Goal: Obtain resource: Obtain resource

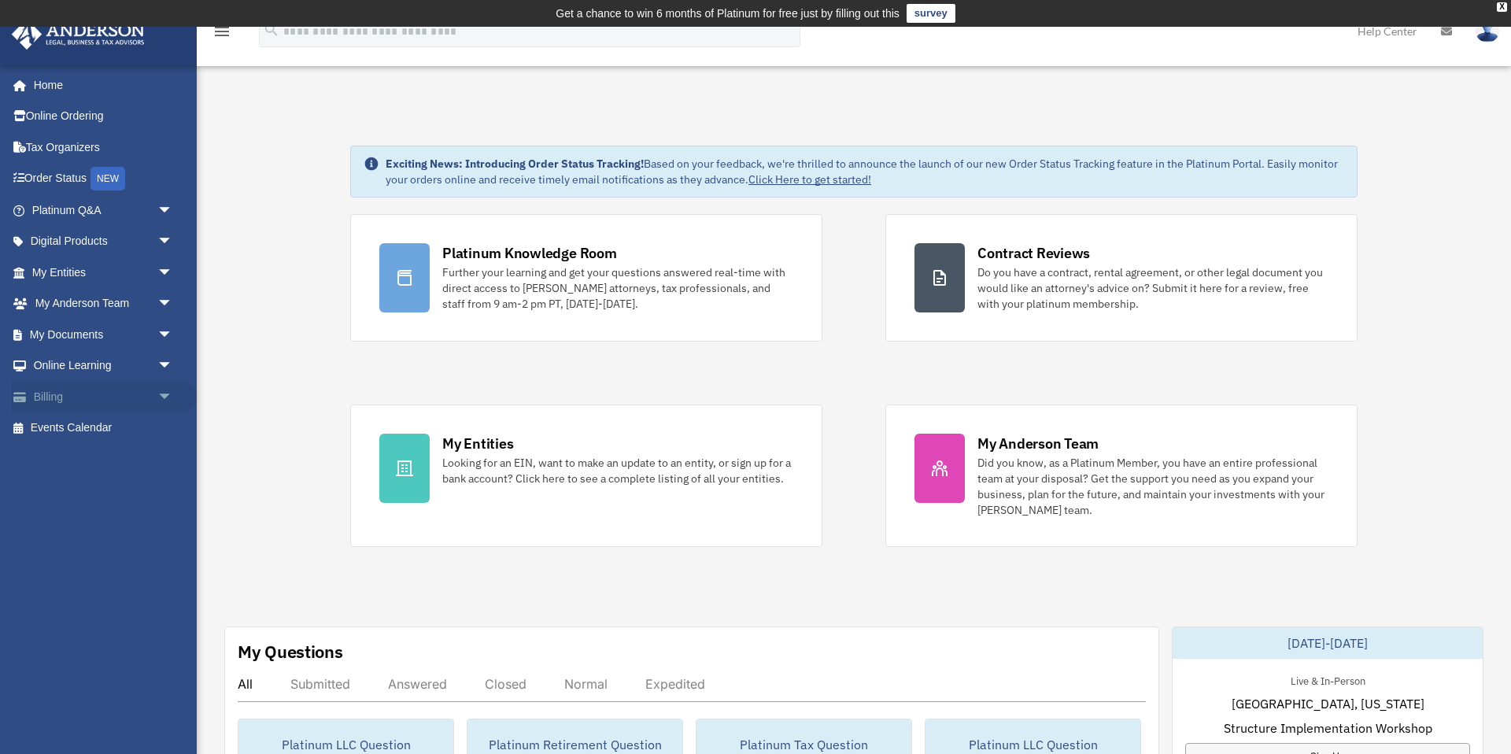
click at [86, 400] on link "Billing arrow_drop_down" at bounding box center [104, 396] width 186 height 31
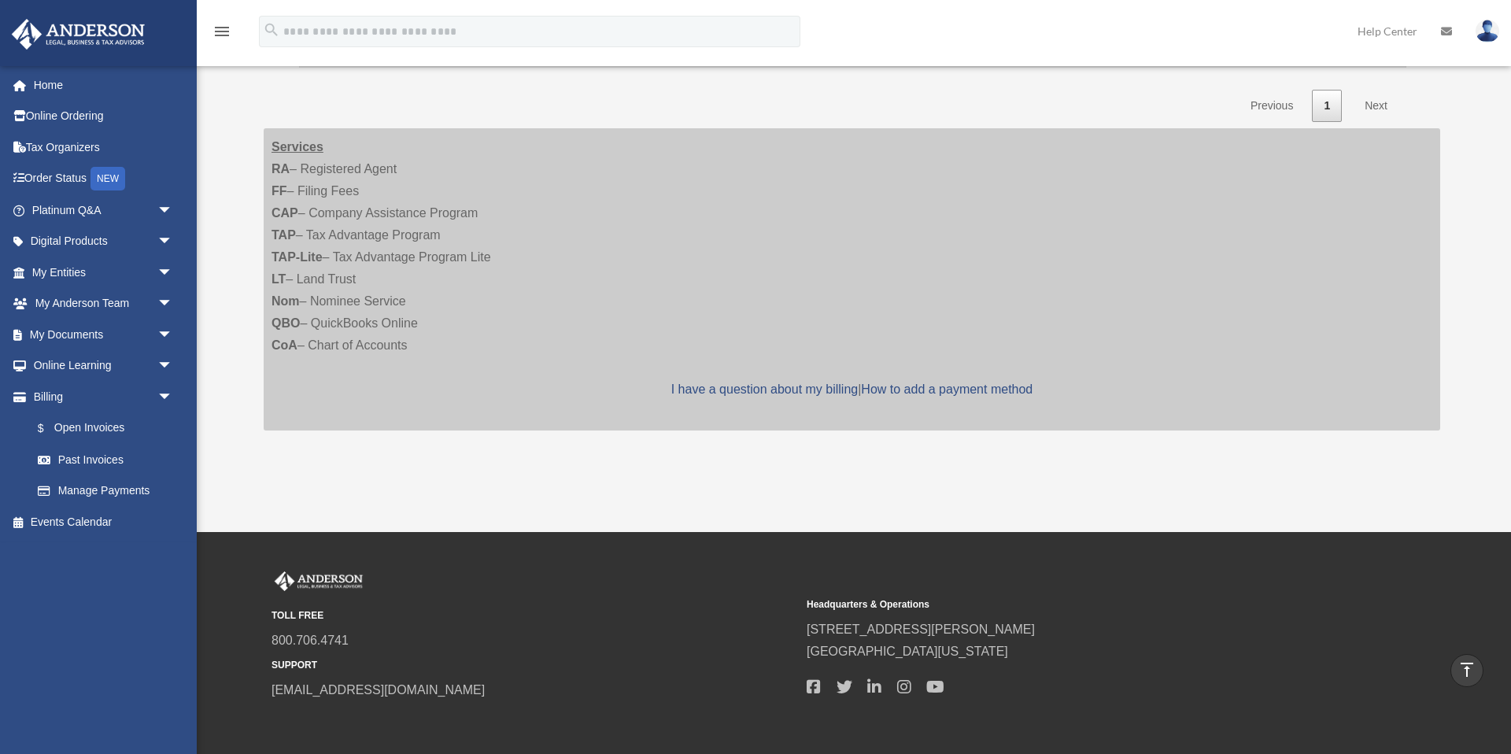
scroll to position [323, 0]
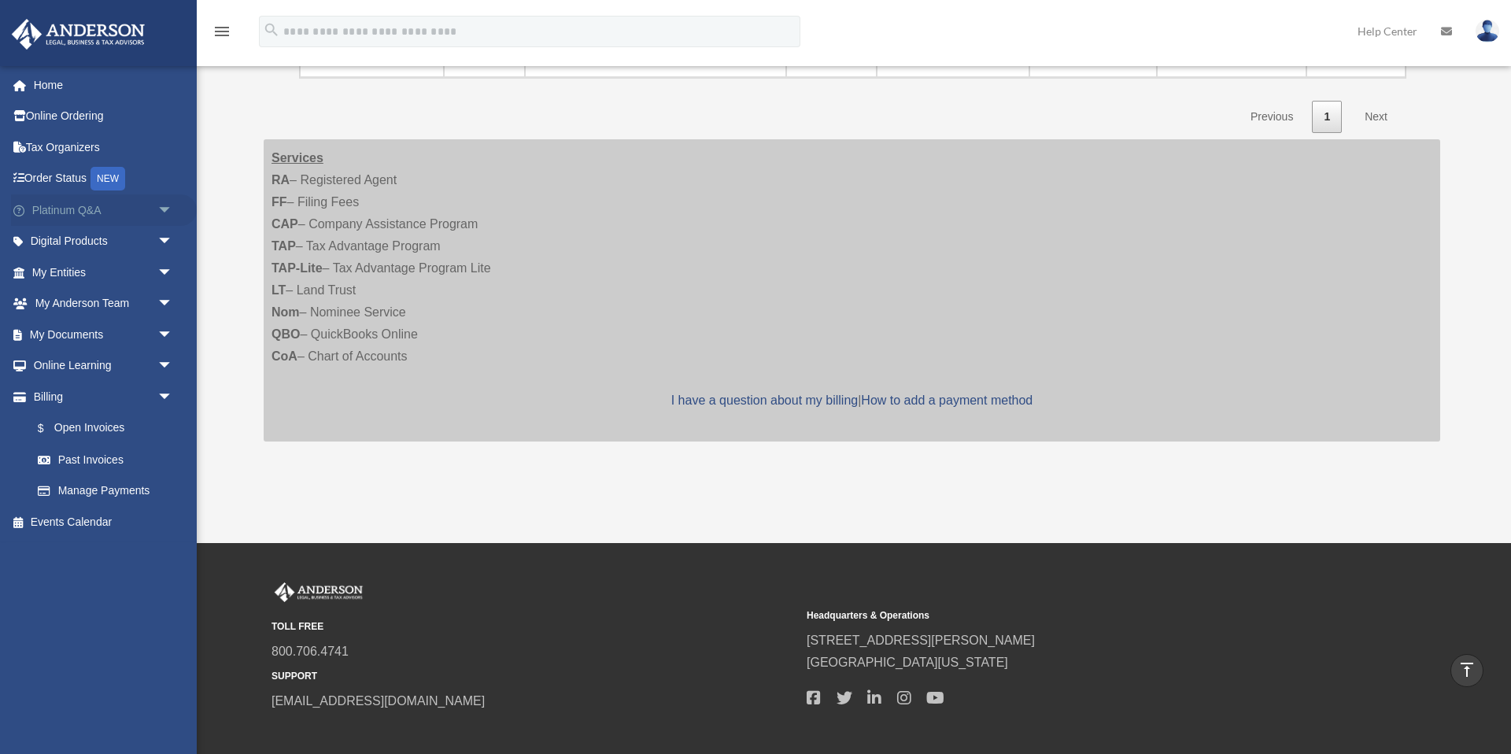
click at [65, 212] on link "Platinum Q&A arrow_drop_down" at bounding box center [104, 209] width 186 height 31
click at [168, 210] on span "arrow_drop_down" at bounding box center [172, 210] width 31 height 32
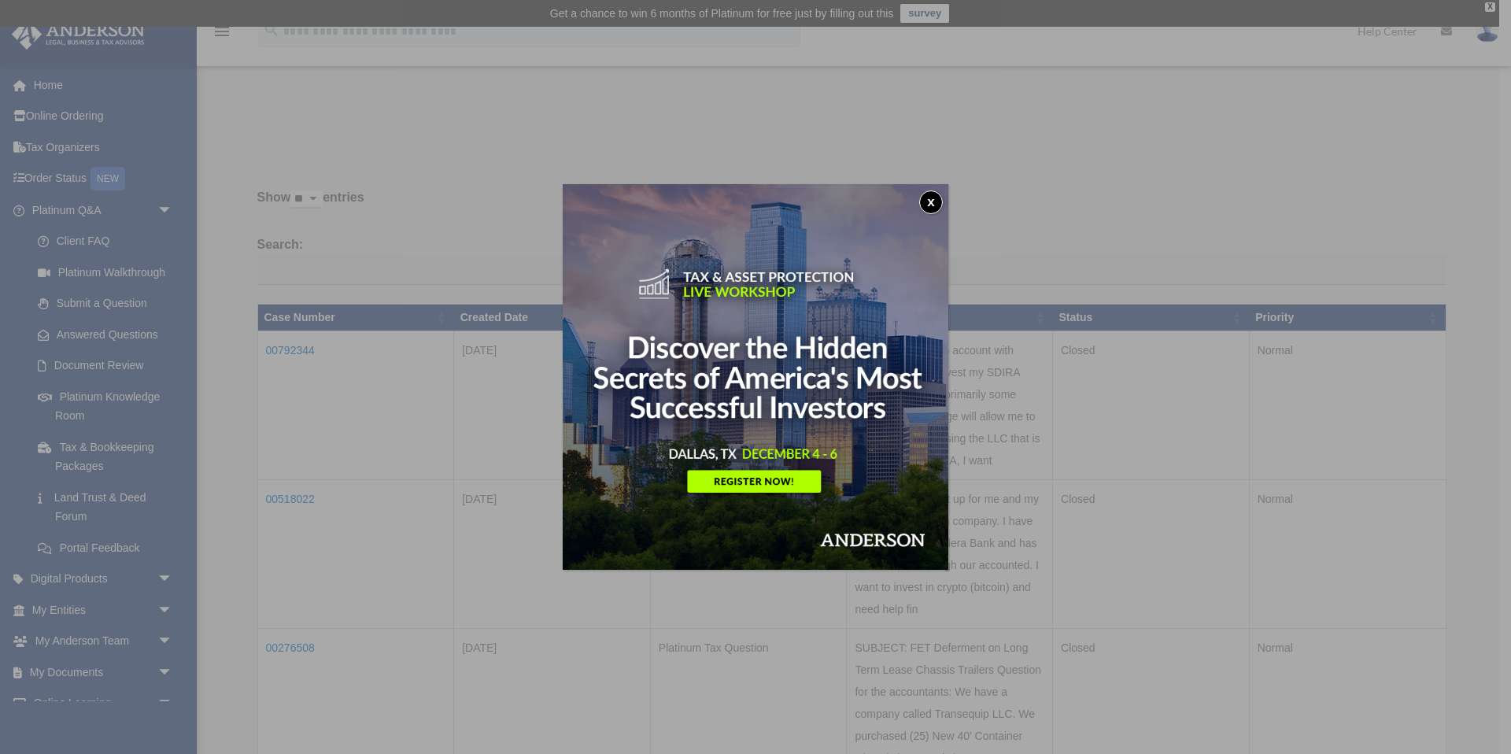
click at [925, 201] on button "x" at bounding box center [931, 202] width 24 height 24
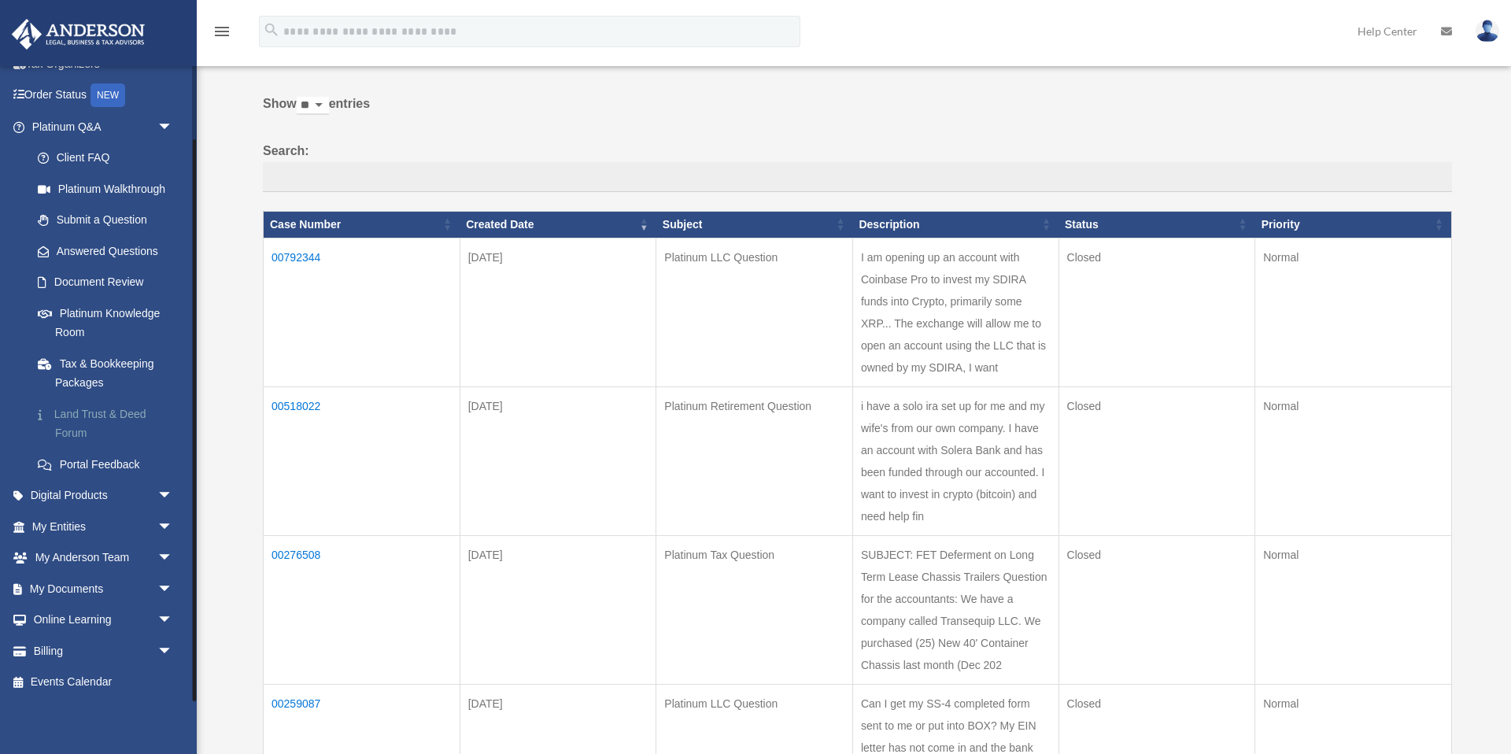
scroll to position [97, 0]
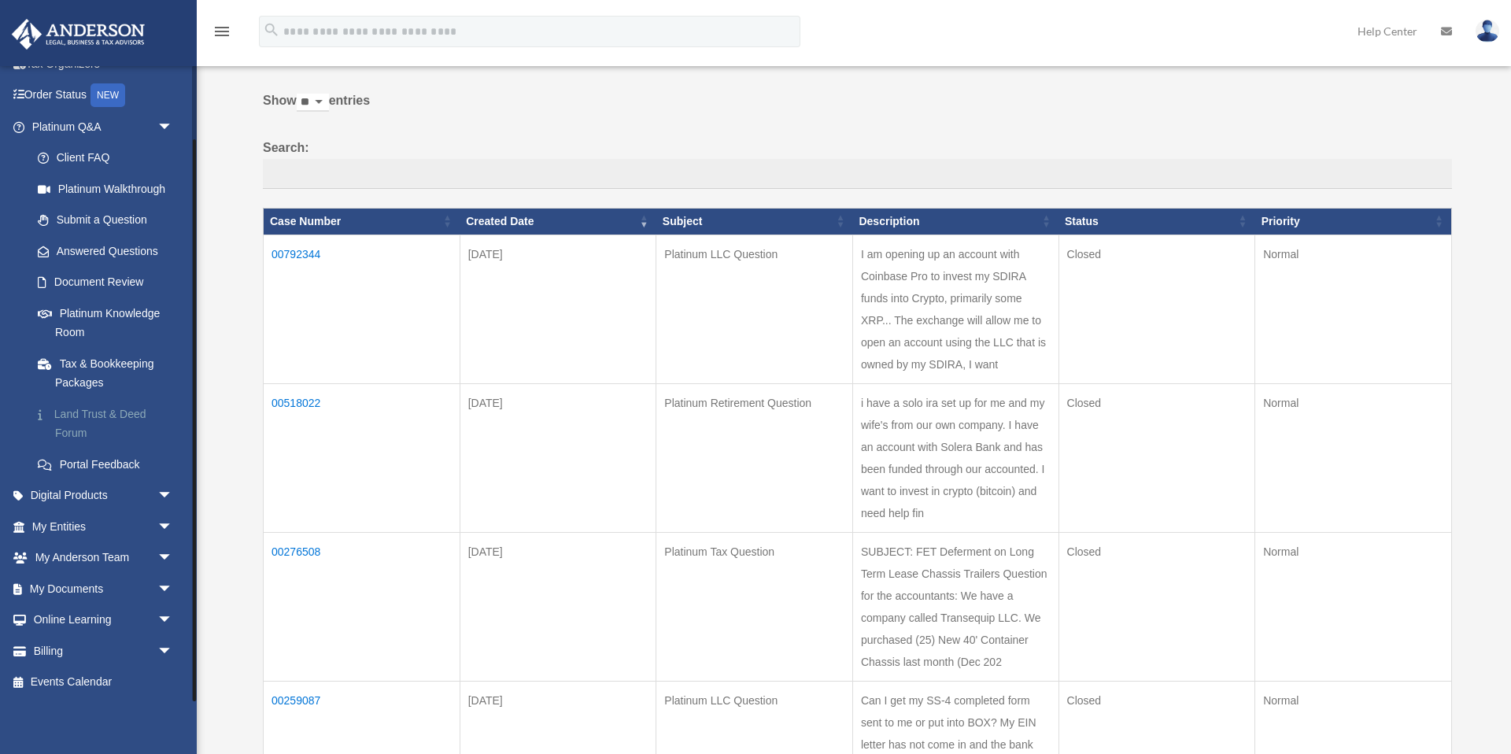
click at [82, 418] on link "Land Trust & Deed Forum" at bounding box center [109, 423] width 175 height 50
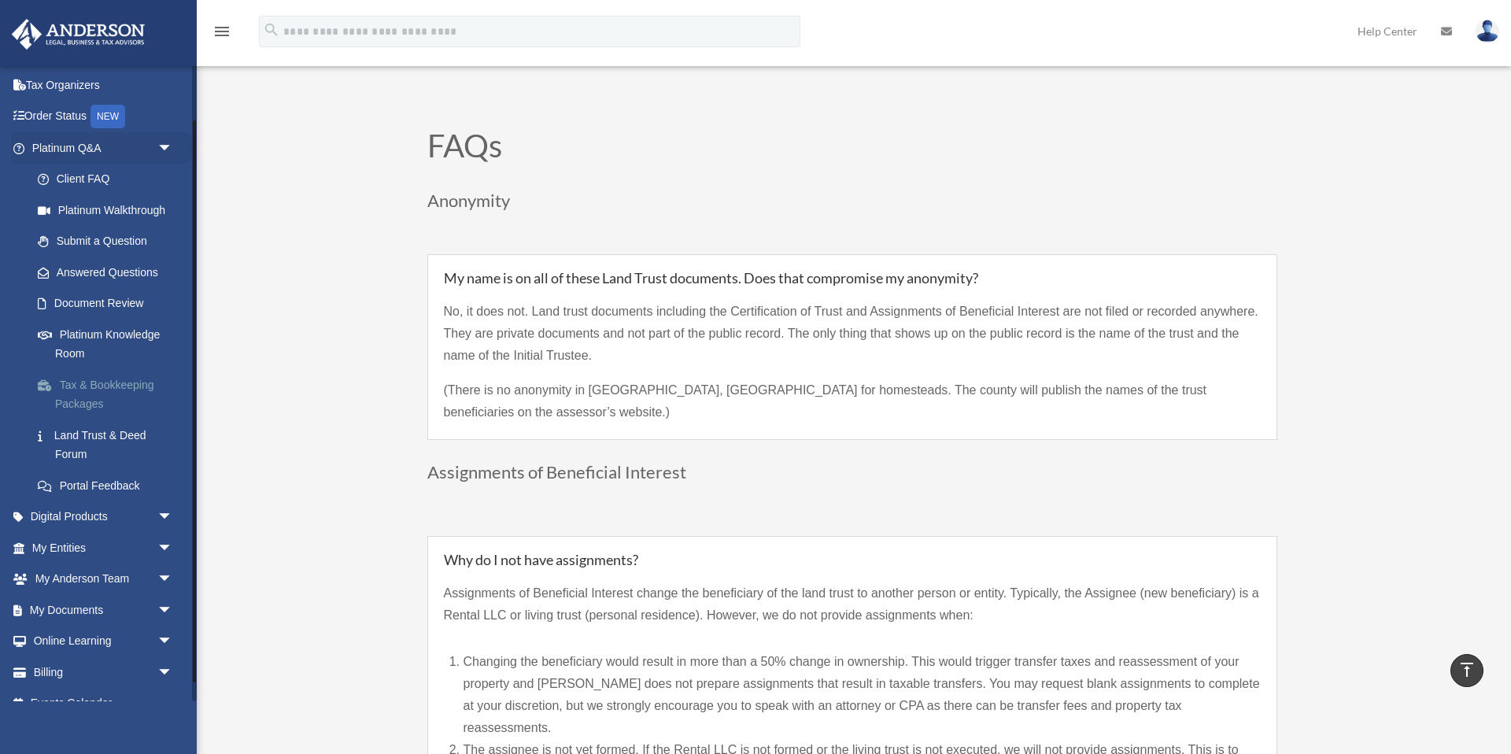
scroll to position [83, 0]
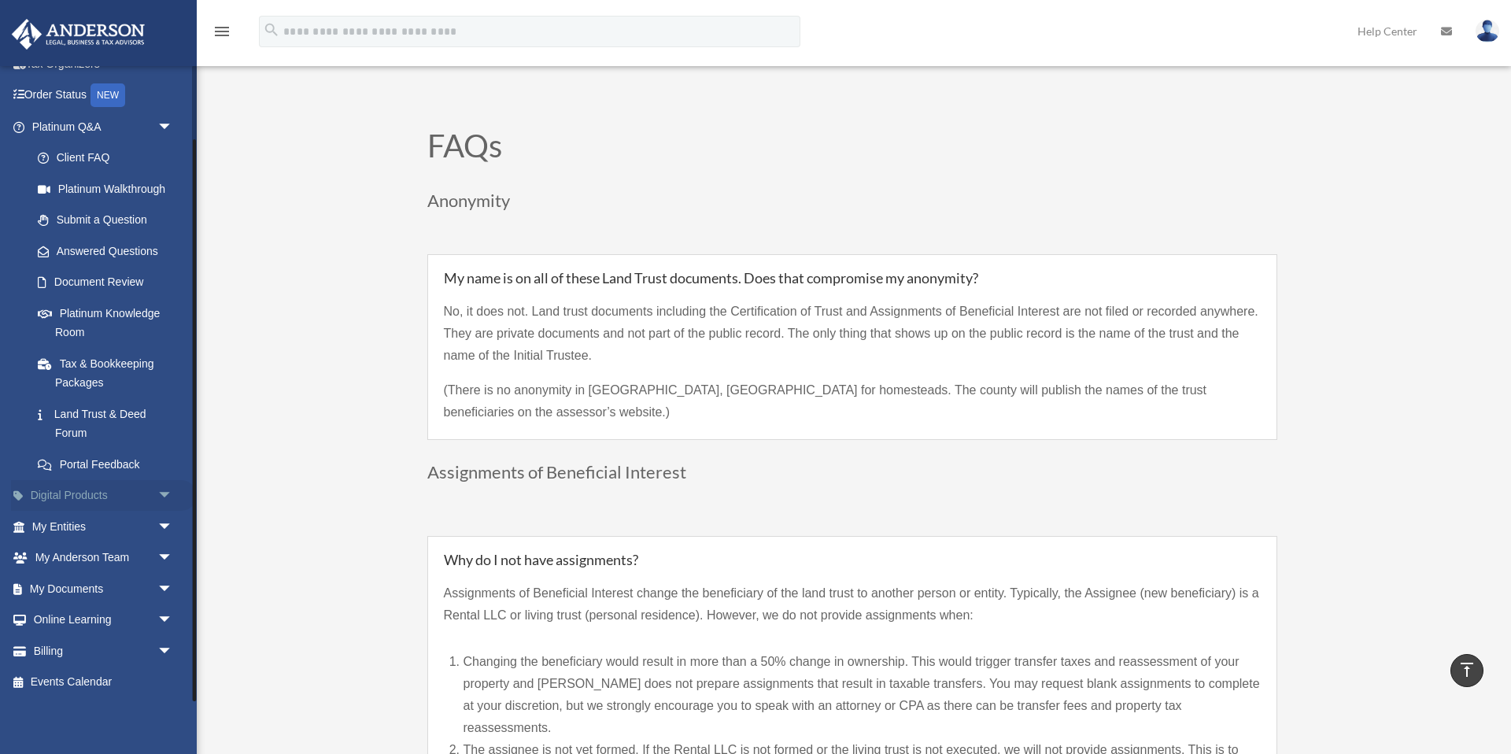
click at [166, 494] on span "arrow_drop_down" at bounding box center [172, 496] width 31 height 32
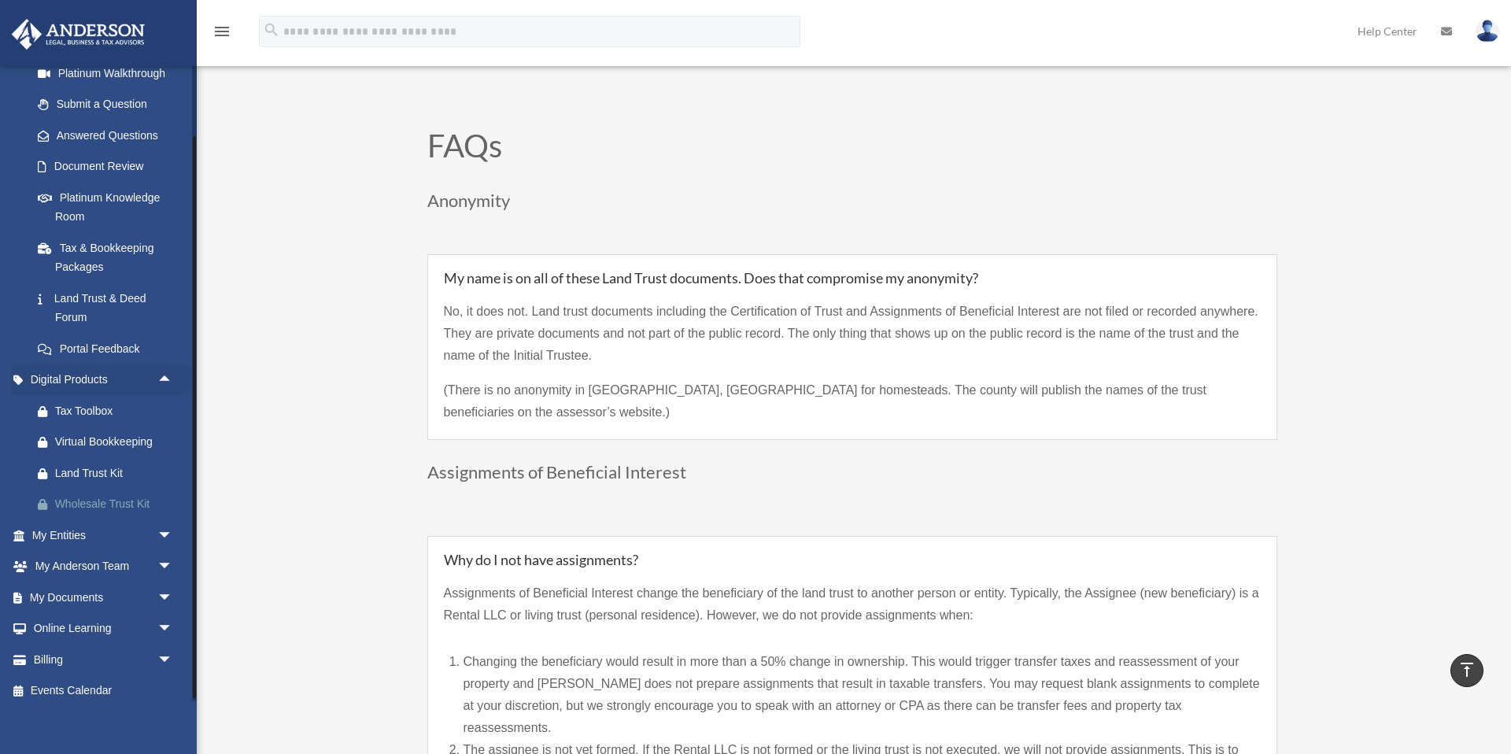
scroll to position [208, 0]
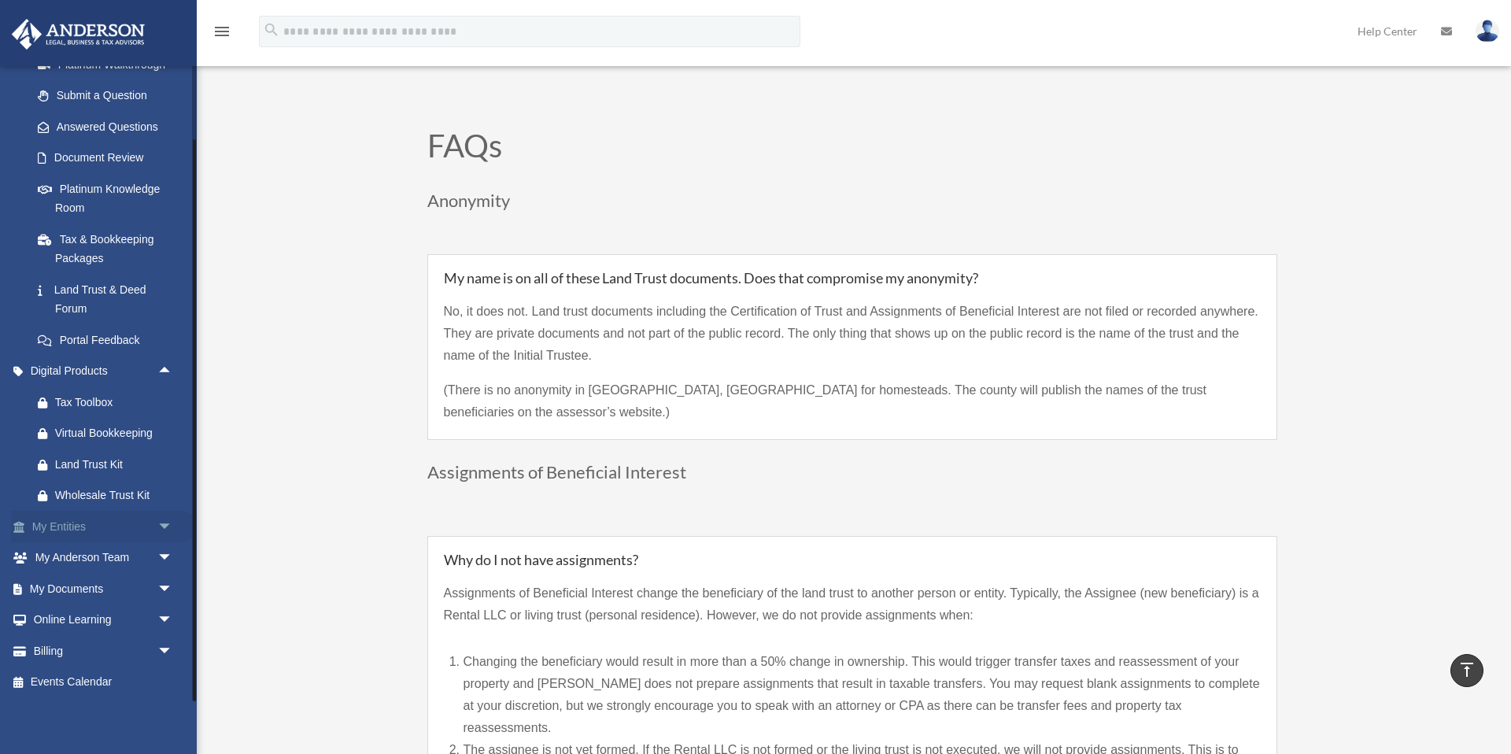
click at [164, 525] on span "arrow_drop_down" at bounding box center [172, 527] width 31 height 32
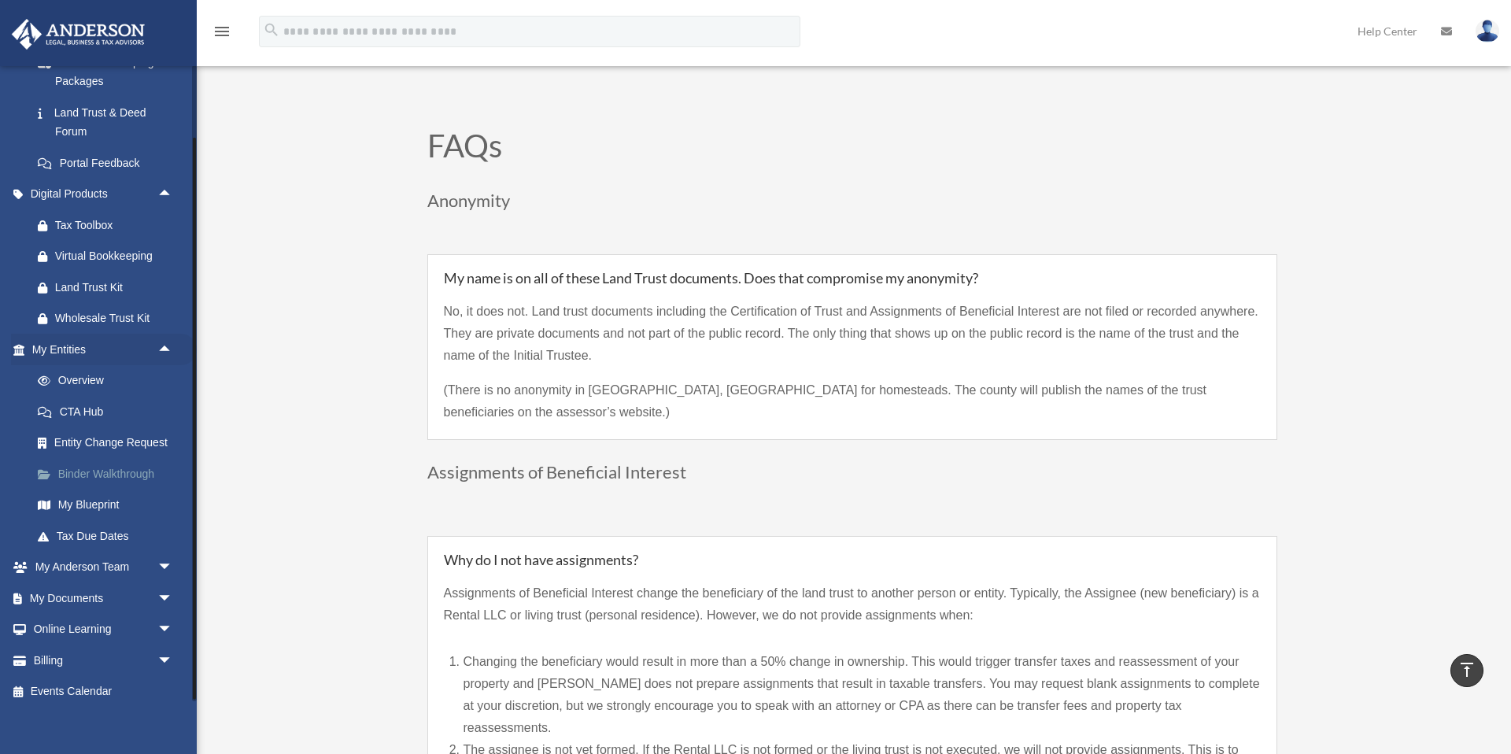
scroll to position [394, 0]
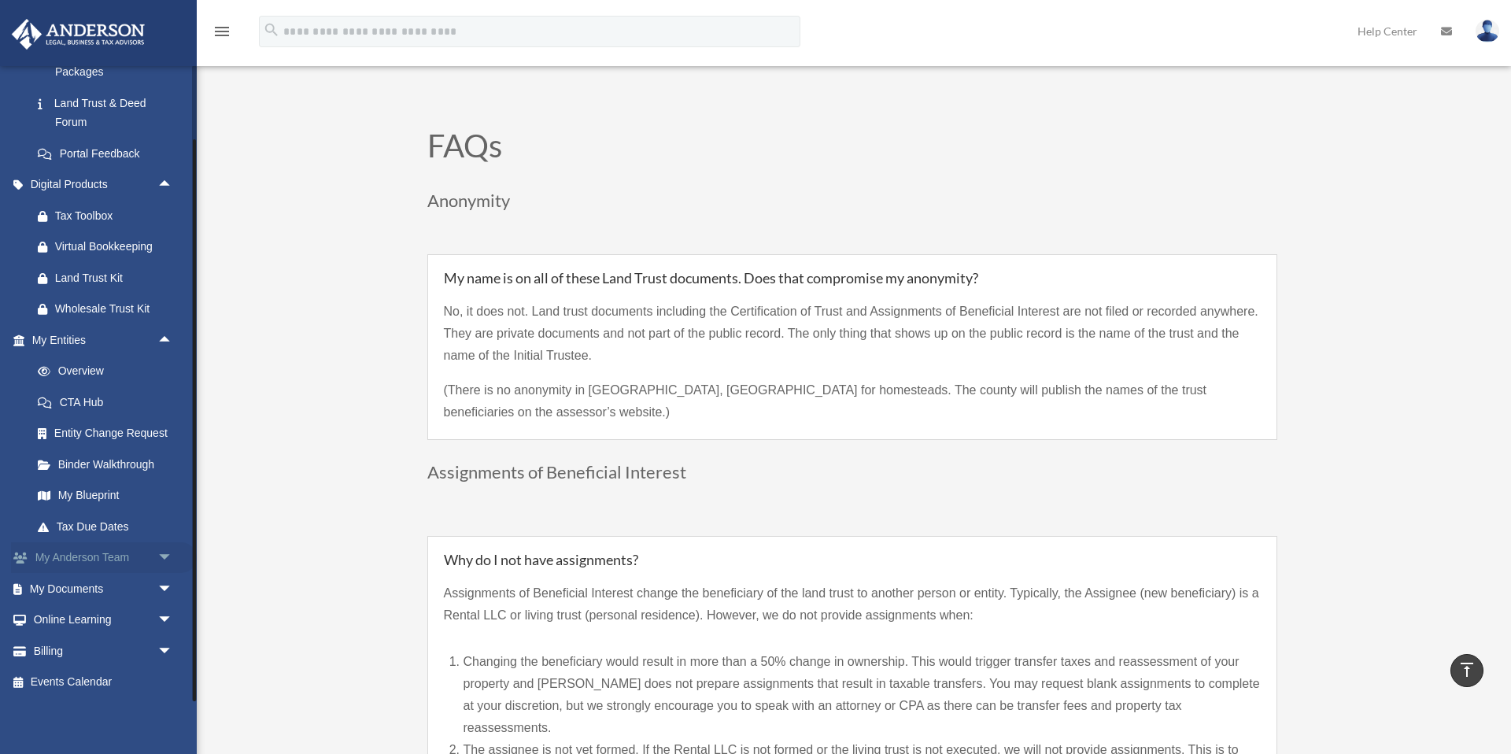
click at [165, 559] on span "arrow_drop_down" at bounding box center [172, 558] width 31 height 32
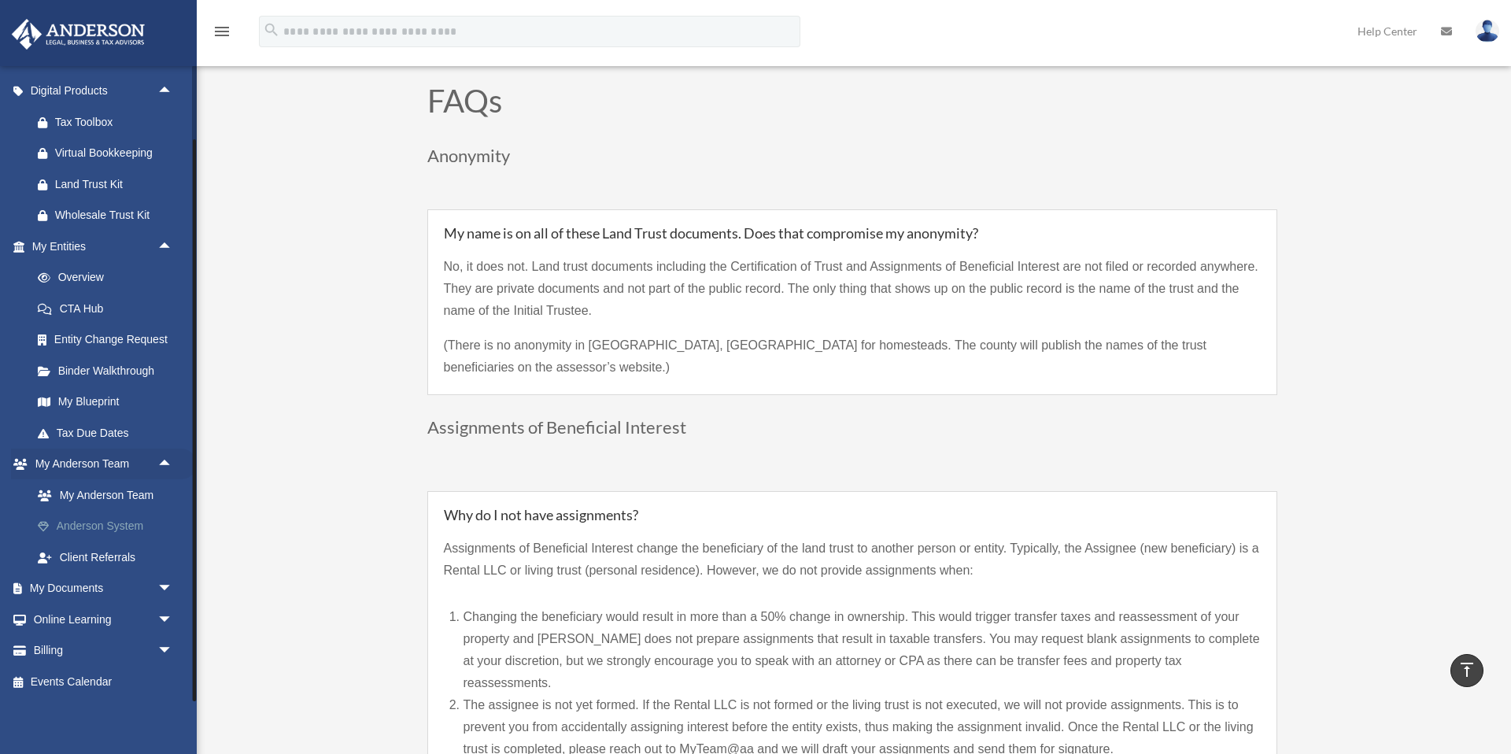
scroll to position [1123, 0]
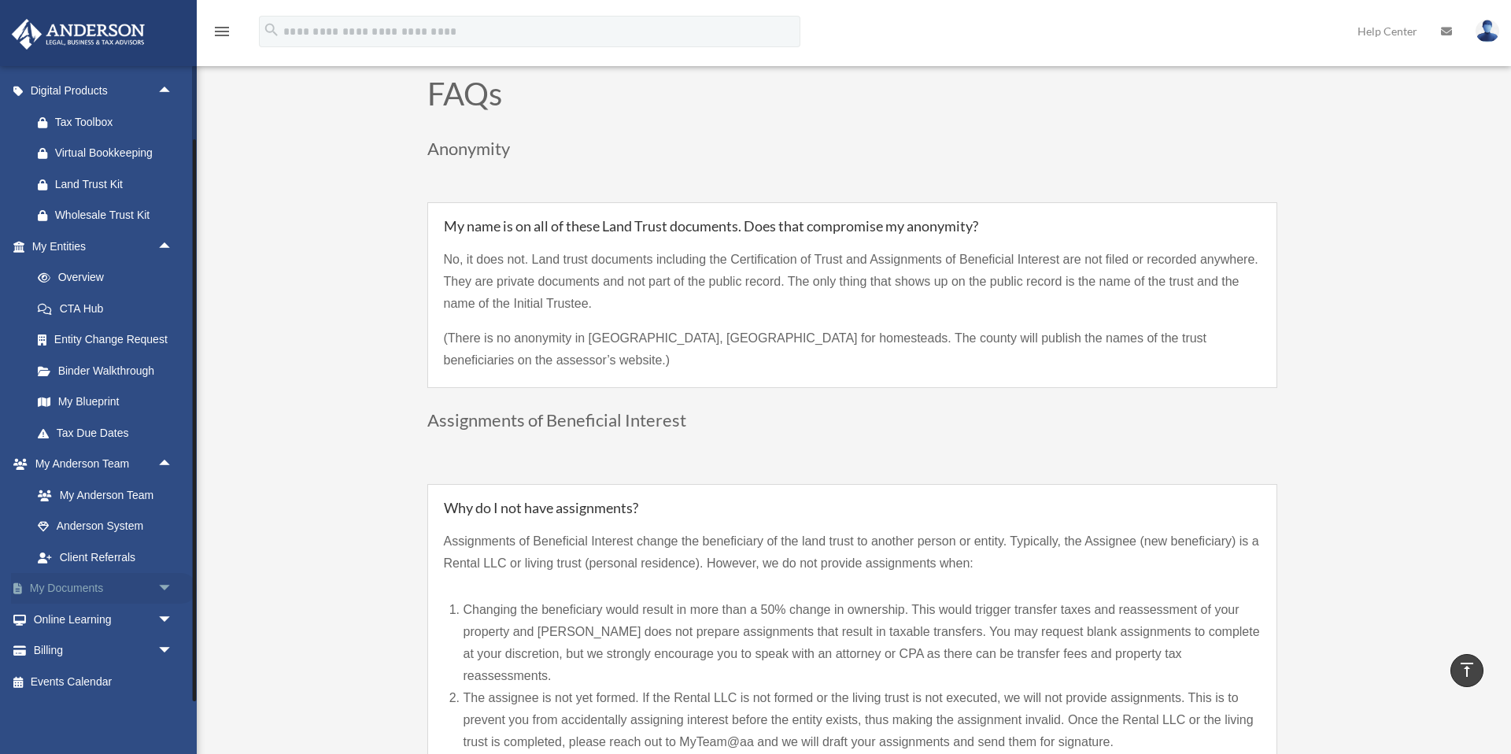
click at [164, 588] on span "arrow_drop_down" at bounding box center [172, 589] width 31 height 32
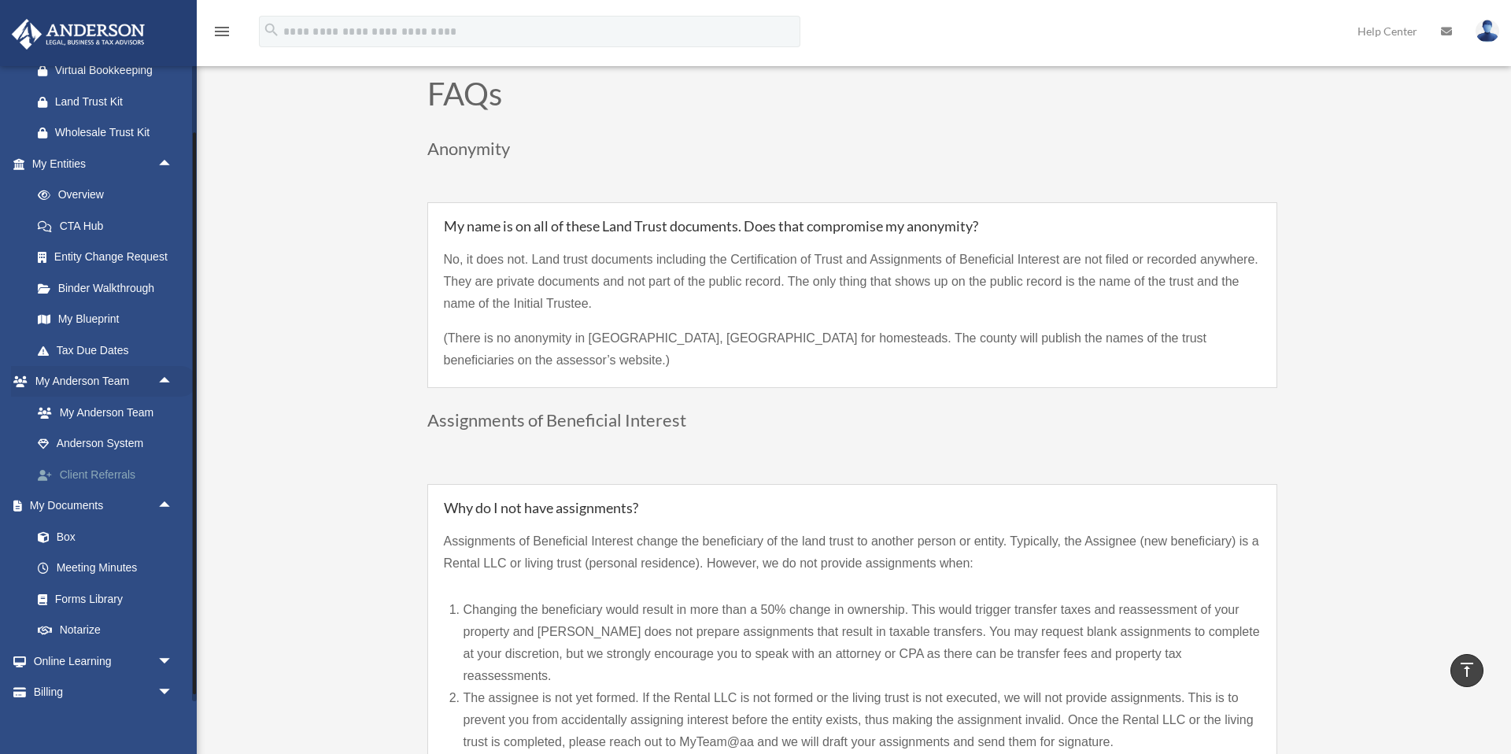
scroll to position [612, 0]
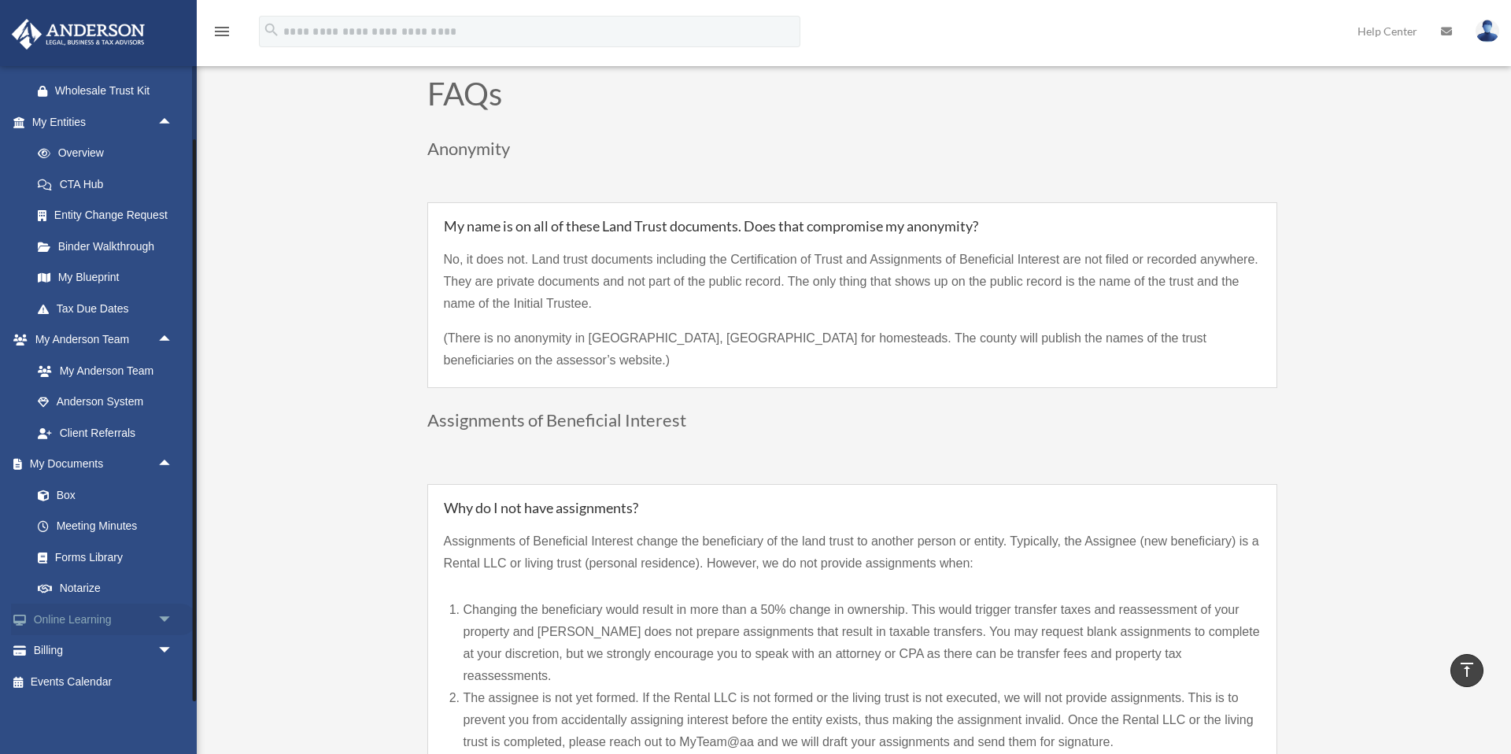
click at [165, 615] on span "arrow_drop_down" at bounding box center [172, 620] width 31 height 32
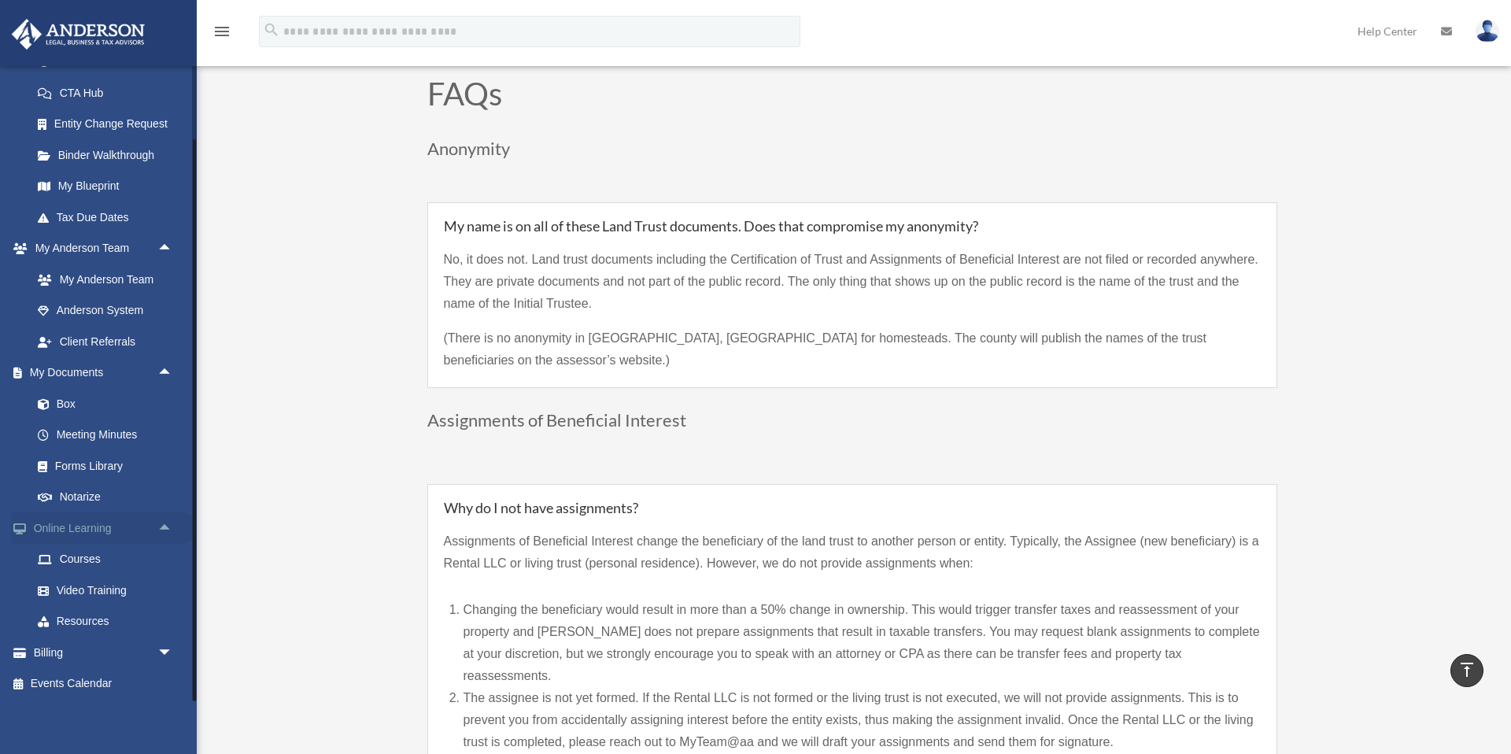
scroll to position [705, 0]
click at [167, 650] on span "arrow_drop_down" at bounding box center [172, 651] width 31 height 32
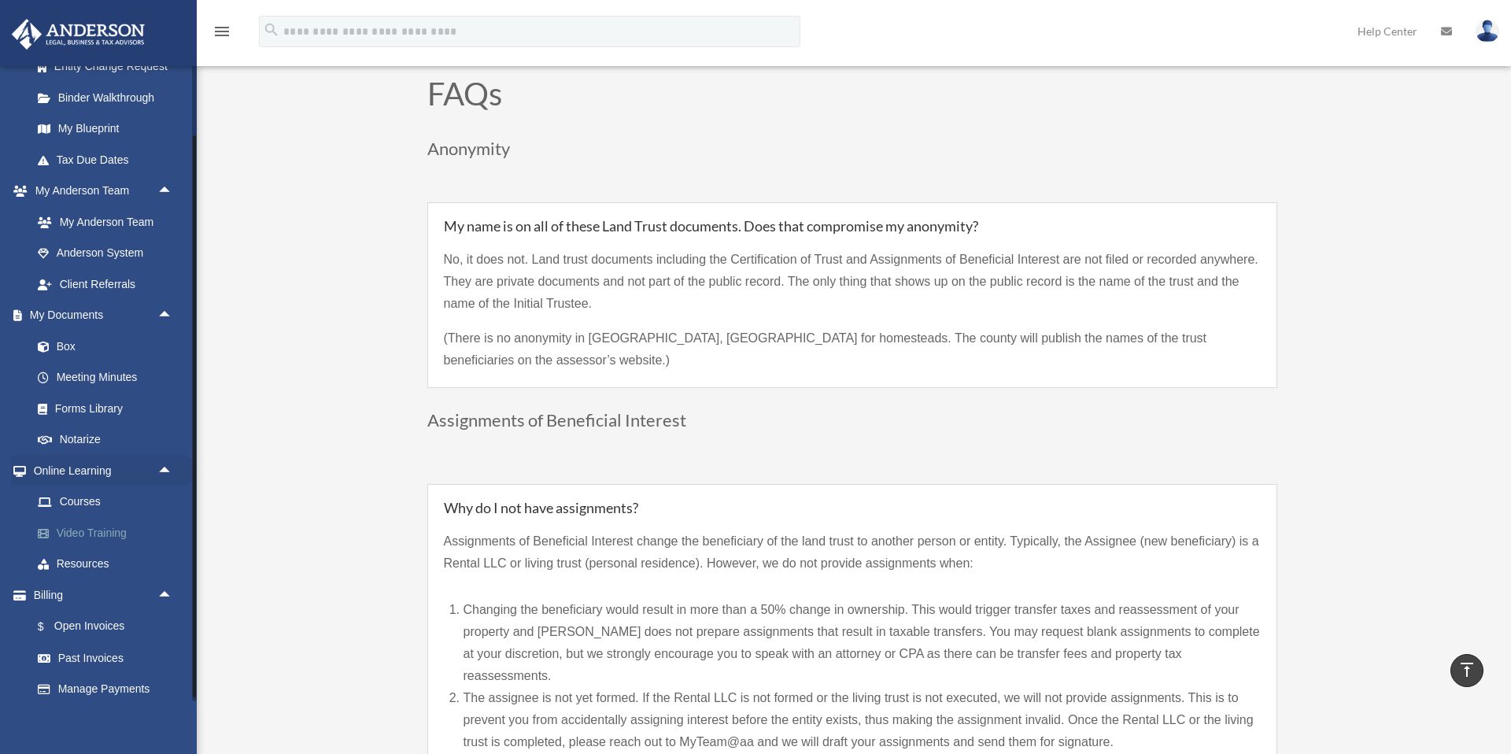
scroll to position [759, 0]
click at [98, 410] on link "Forms Library" at bounding box center [109, 410] width 175 height 31
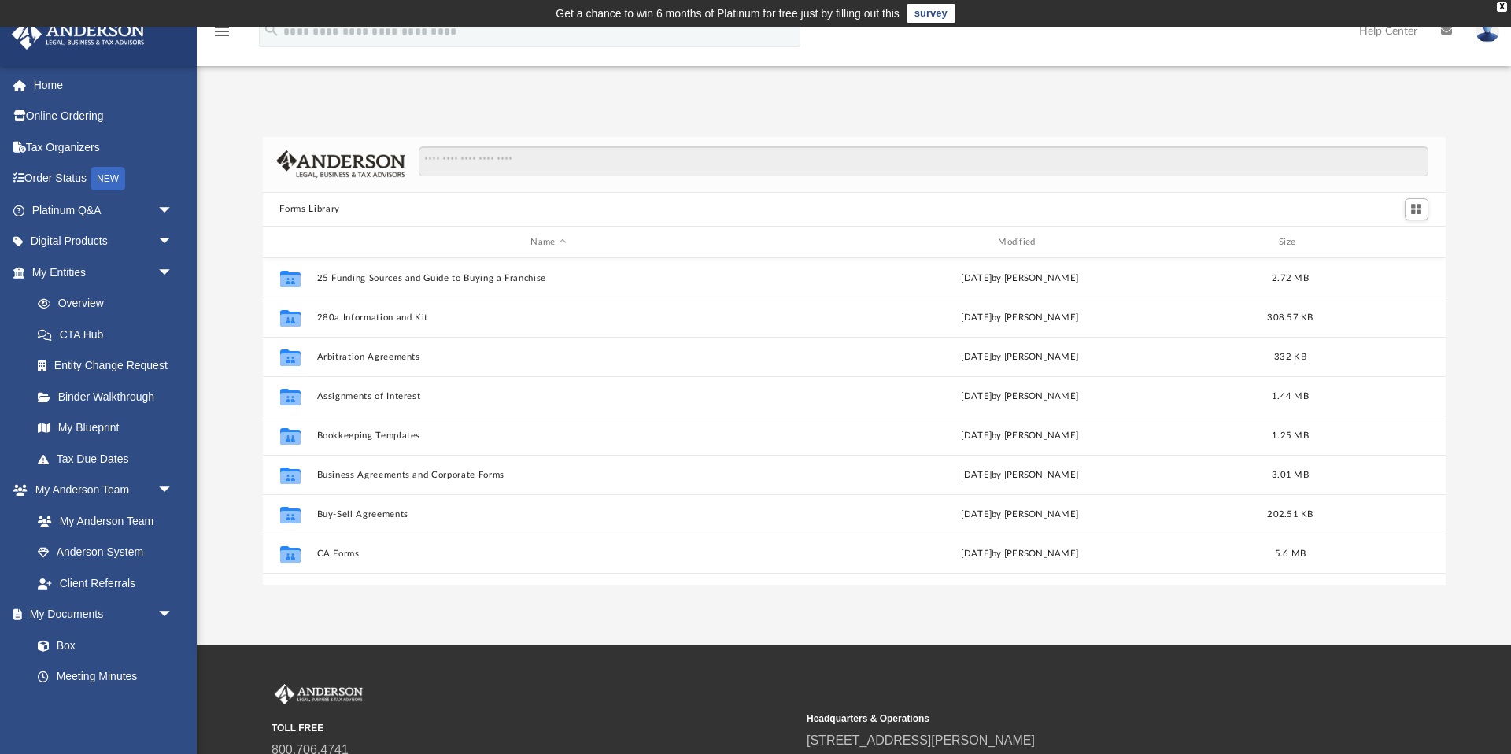
scroll to position [358, 1183]
click at [493, 160] on input "Search files and folders" at bounding box center [923, 161] width 1009 height 30
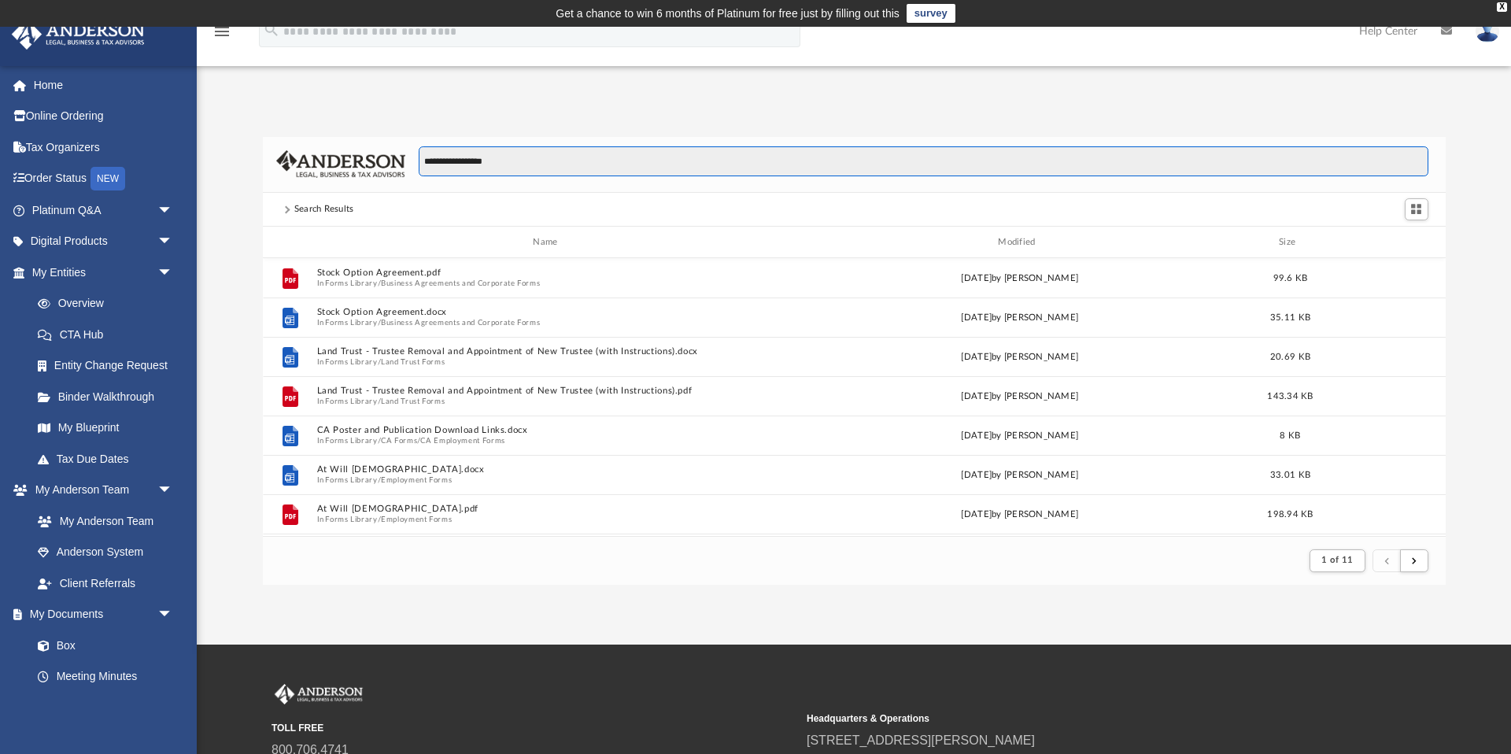
click at [424, 158] on input "**********" at bounding box center [923, 161] width 1009 height 30
click at [523, 157] on input "**********" at bounding box center [923, 161] width 1009 height 30
drag, startPoint x: 523, startPoint y: 157, endPoint x: 419, endPoint y: 161, distance: 104.7
click at [419, 161] on input "**********" at bounding box center [923, 161] width 1009 height 30
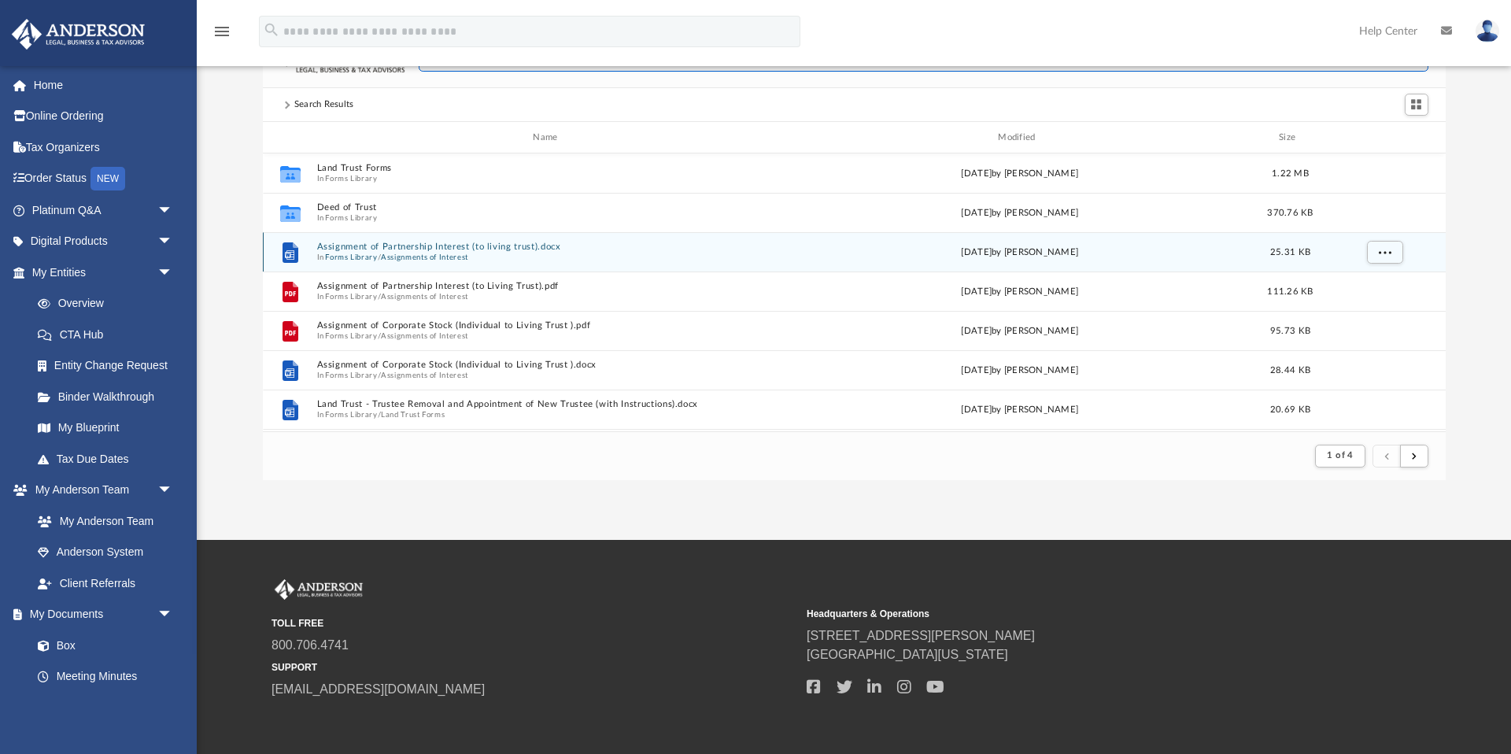
scroll to position [0, 0]
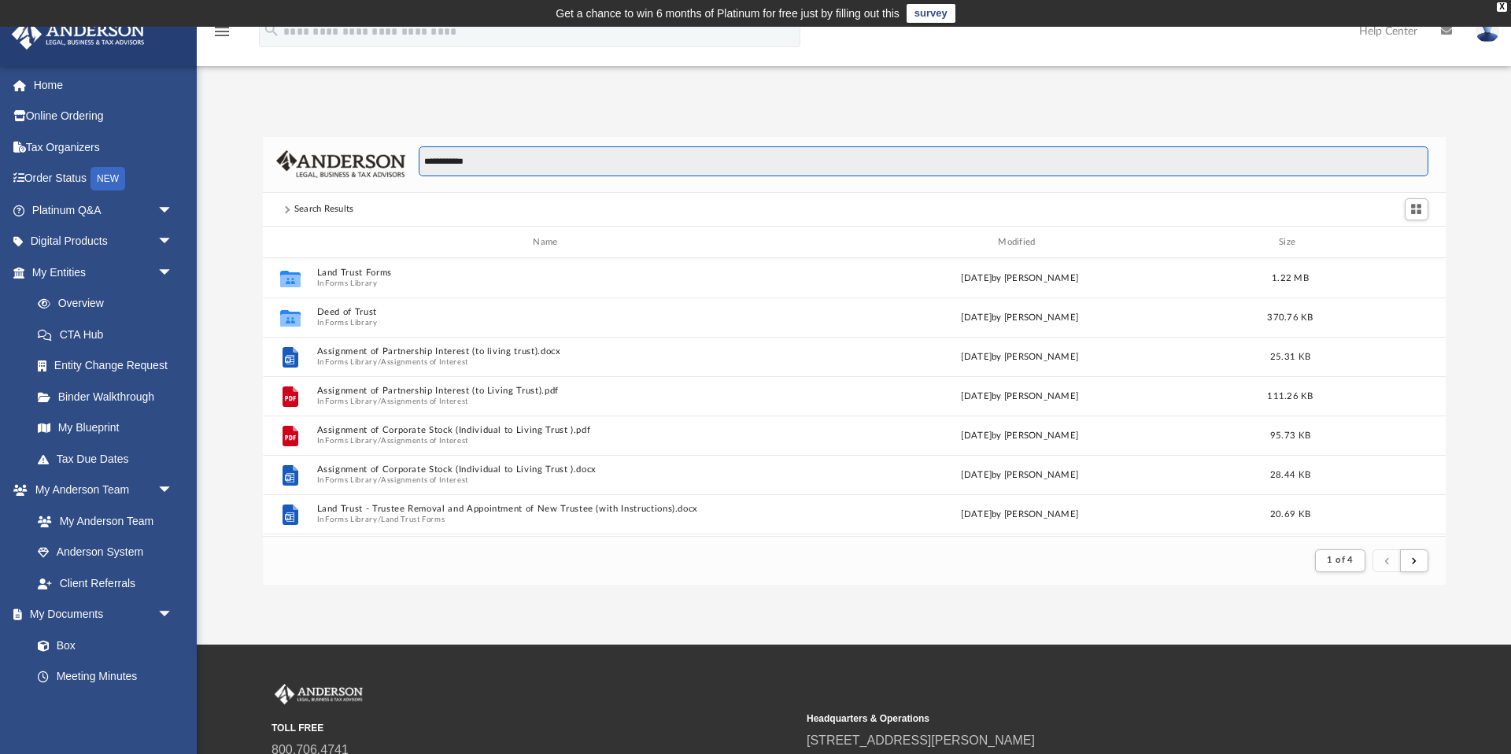
type input "**********"
click at [227, 151] on div "**********" at bounding box center [854, 361] width 1314 height 448
click at [76, 244] on link "Digital Products arrow_drop_down" at bounding box center [104, 241] width 186 height 31
click at [166, 239] on span "arrow_drop_down" at bounding box center [172, 242] width 31 height 32
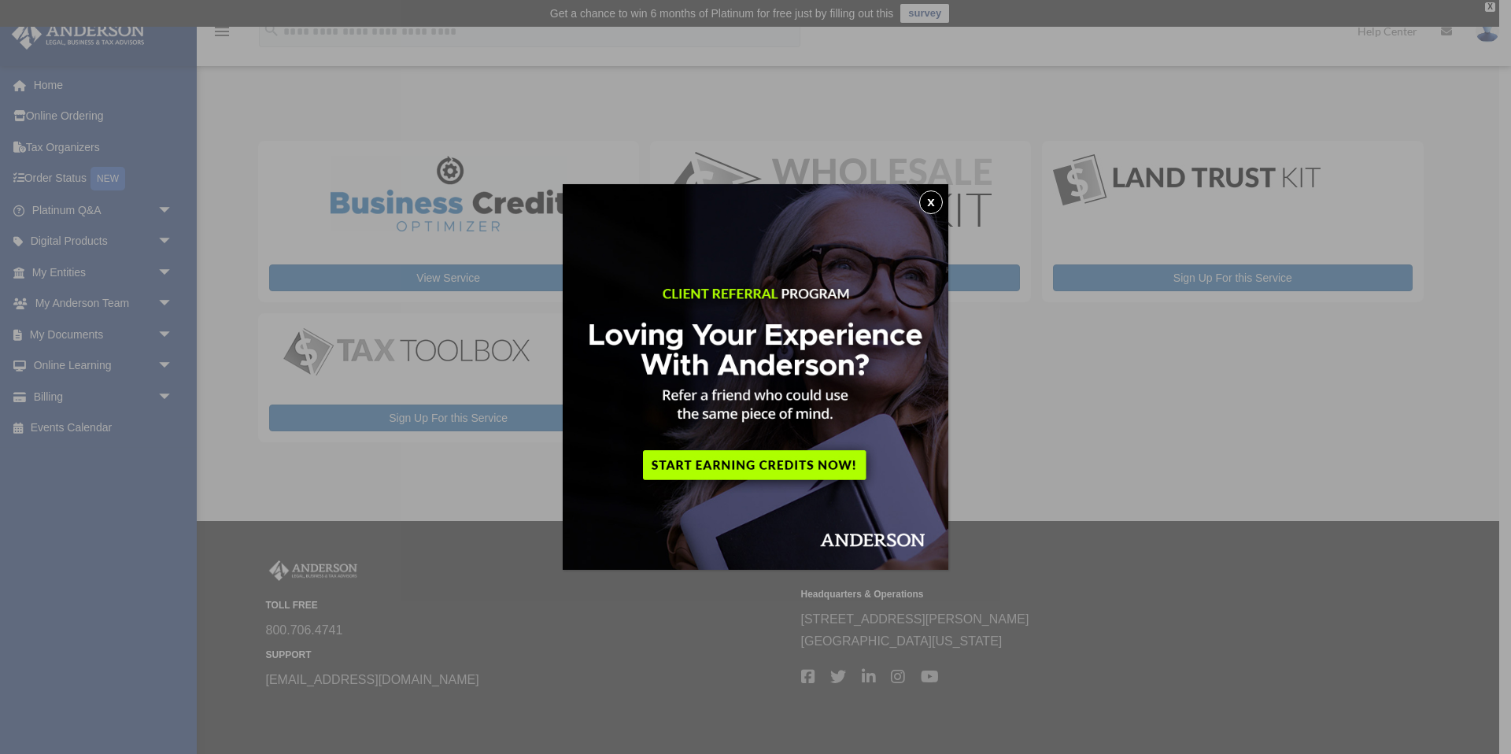
click at [944, 204] on img at bounding box center [756, 377] width 386 height 386
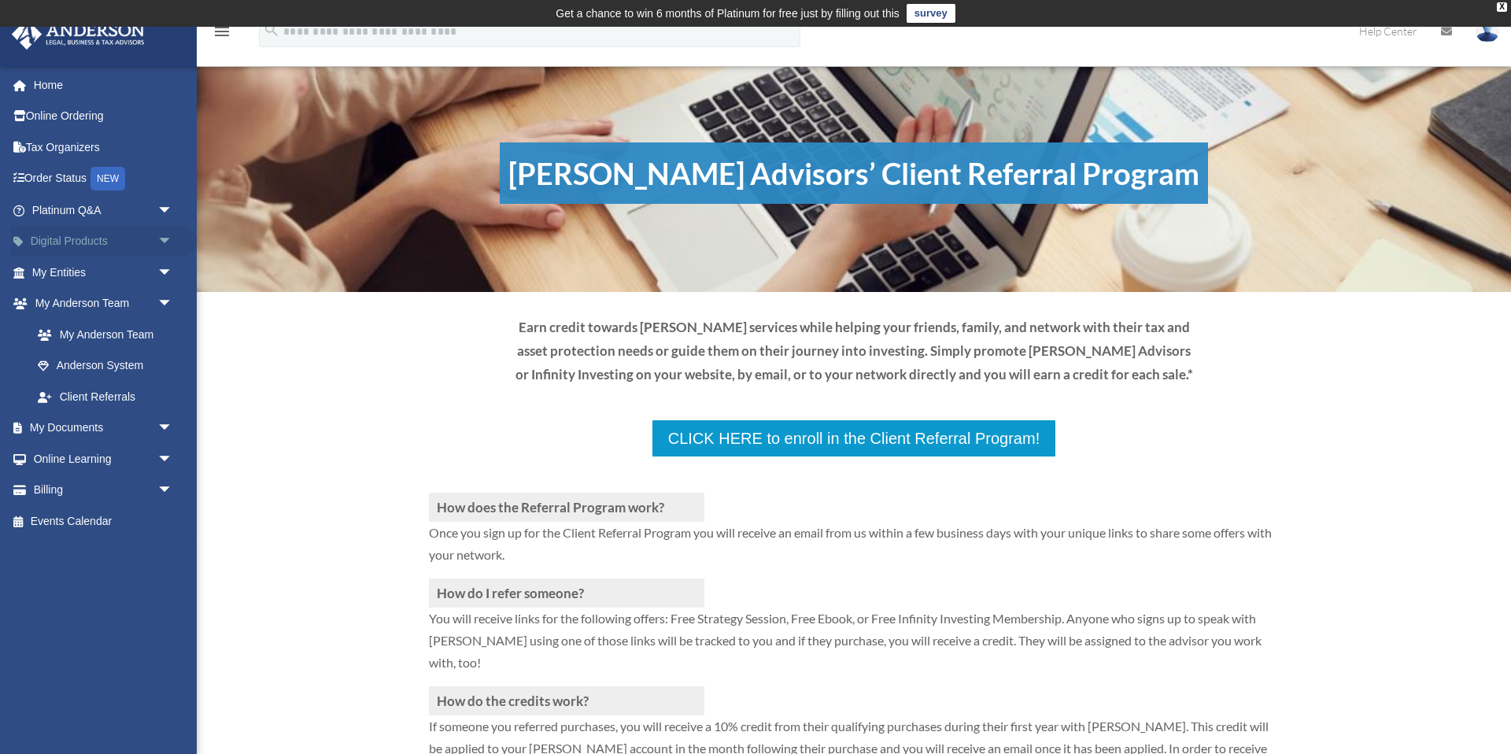
click at [164, 238] on span "arrow_drop_down" at bounding box center [172, 242] width 31 height 32
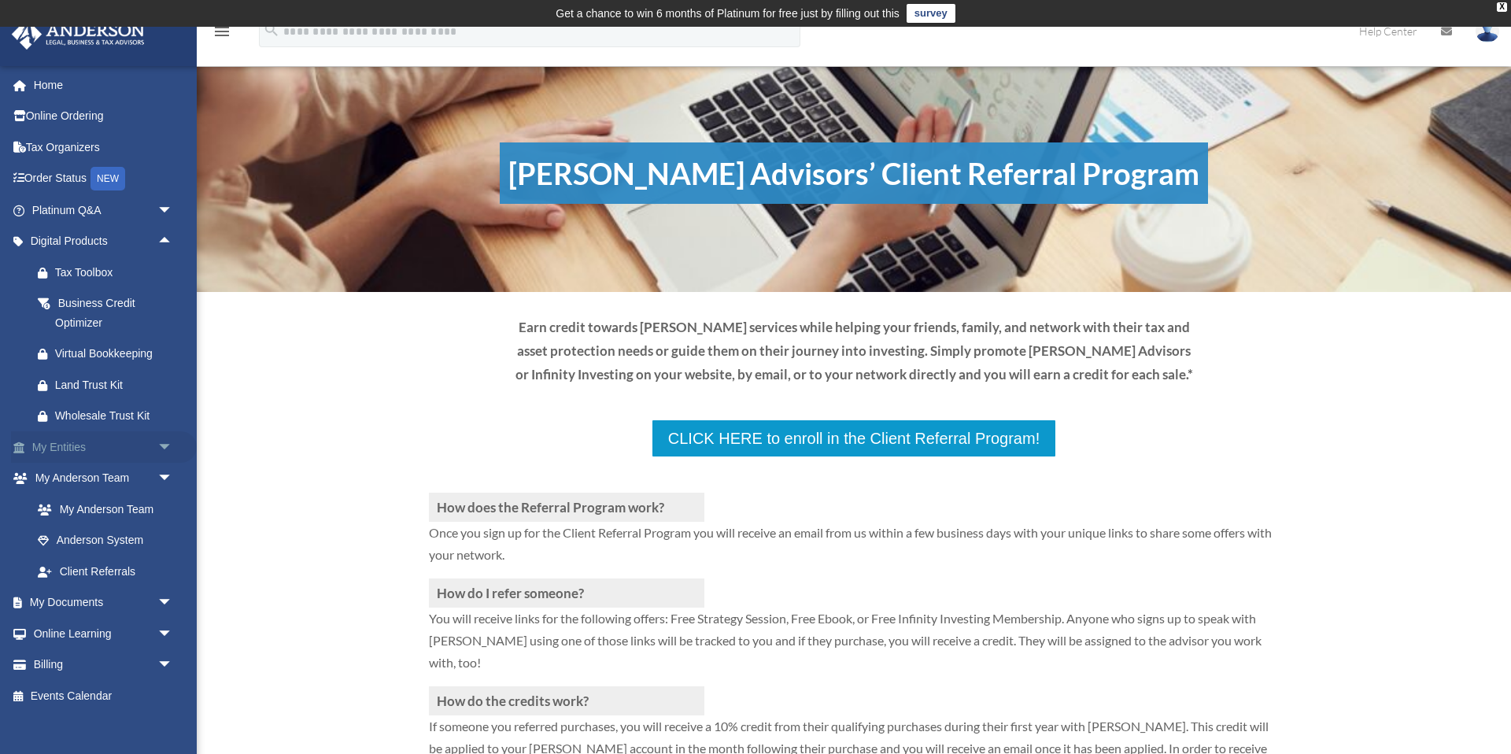
scroll to position [14, 0]
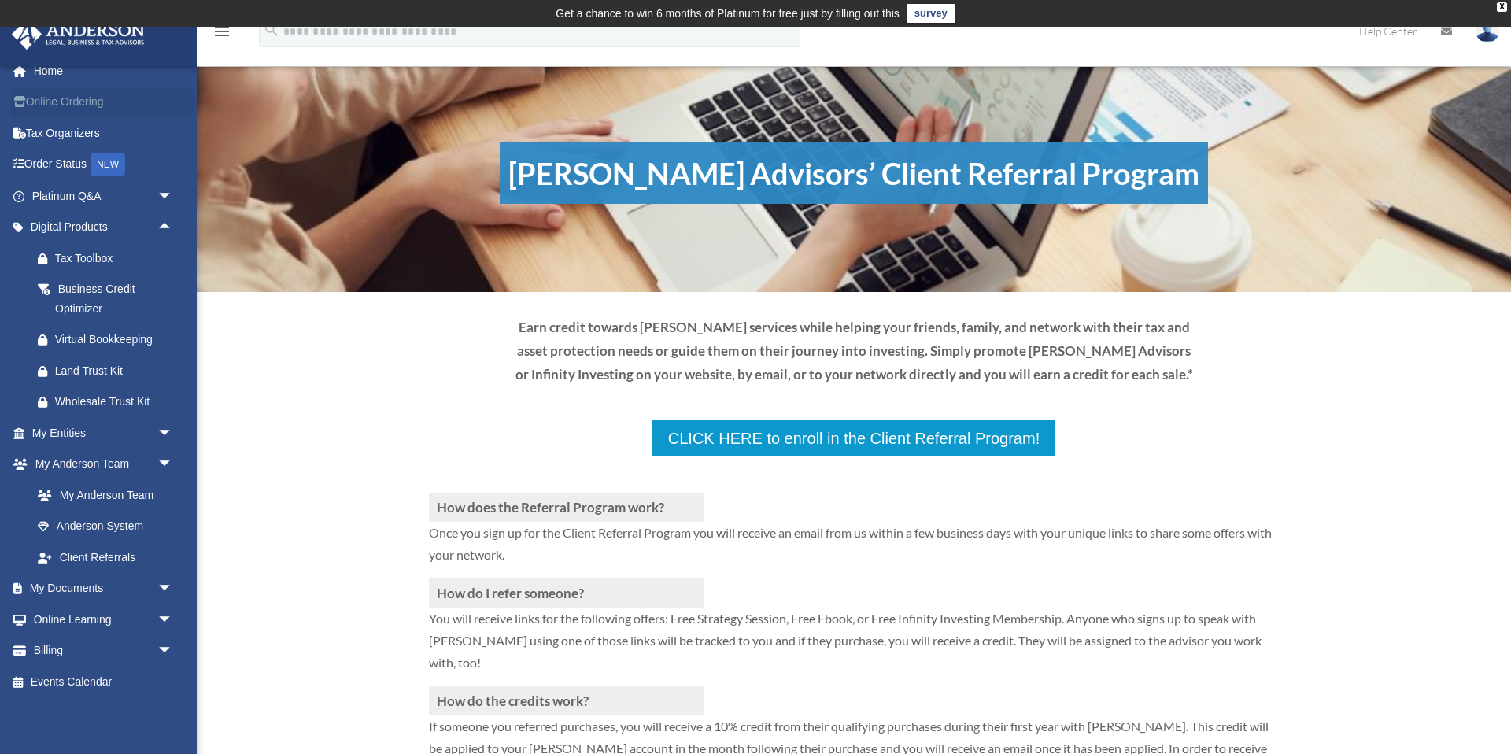
click at [137, 93] on link "Online Ordering" at bounding box center [104, 102] width 186 height 31
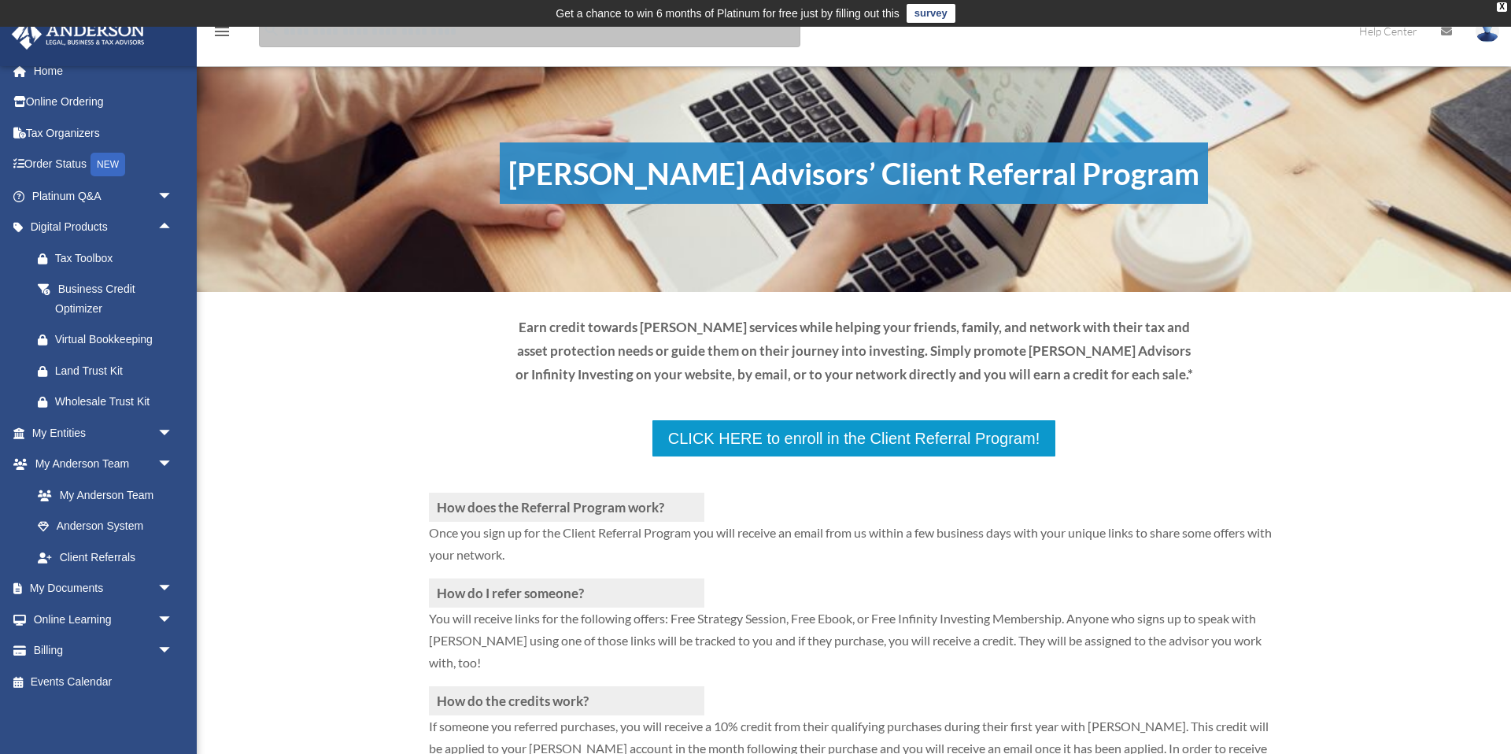
click at [320, 39] on input "search" at bounding box center [529, 31] width 541 height 31
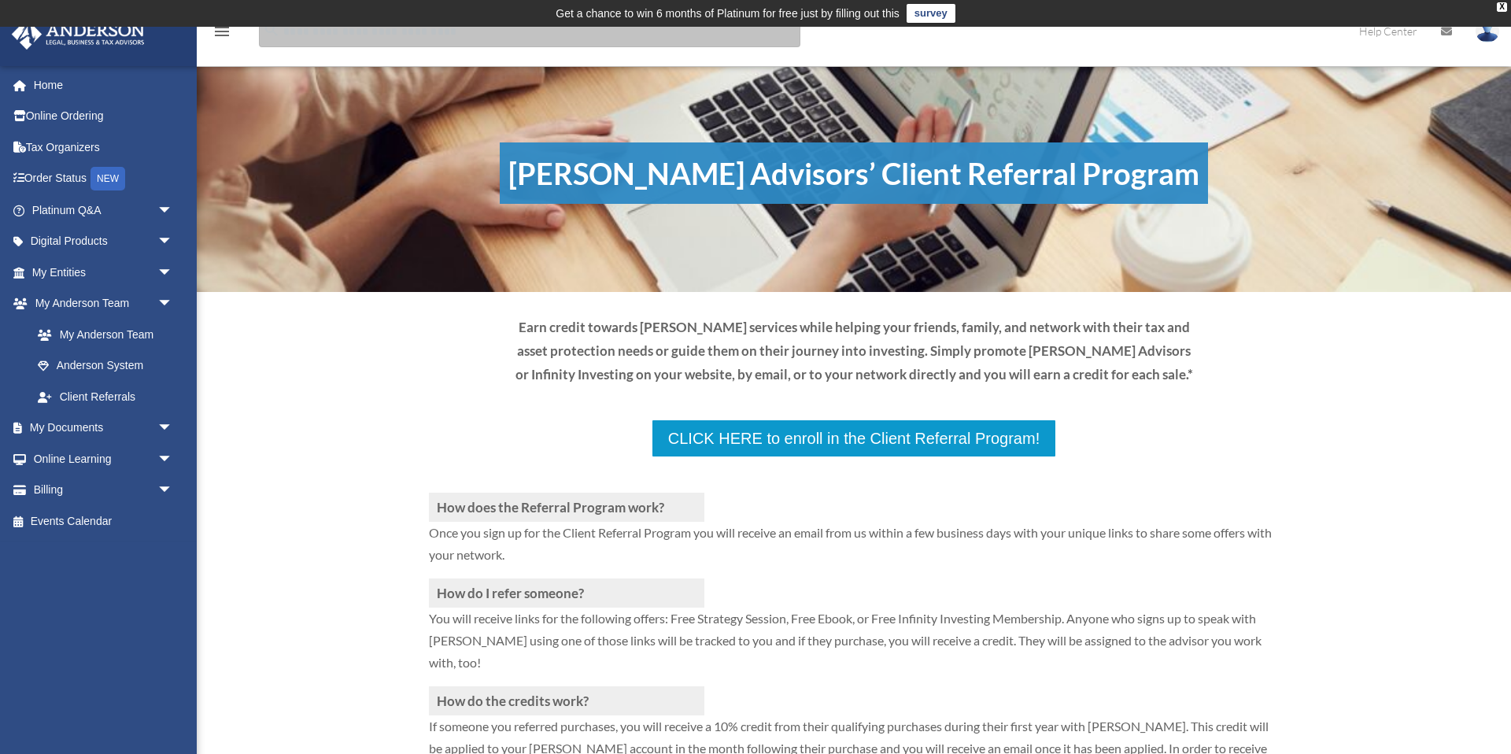
click at [305, 35] on input "search" at bounding box center [529, 31] width 541 height 31
type input "**********"
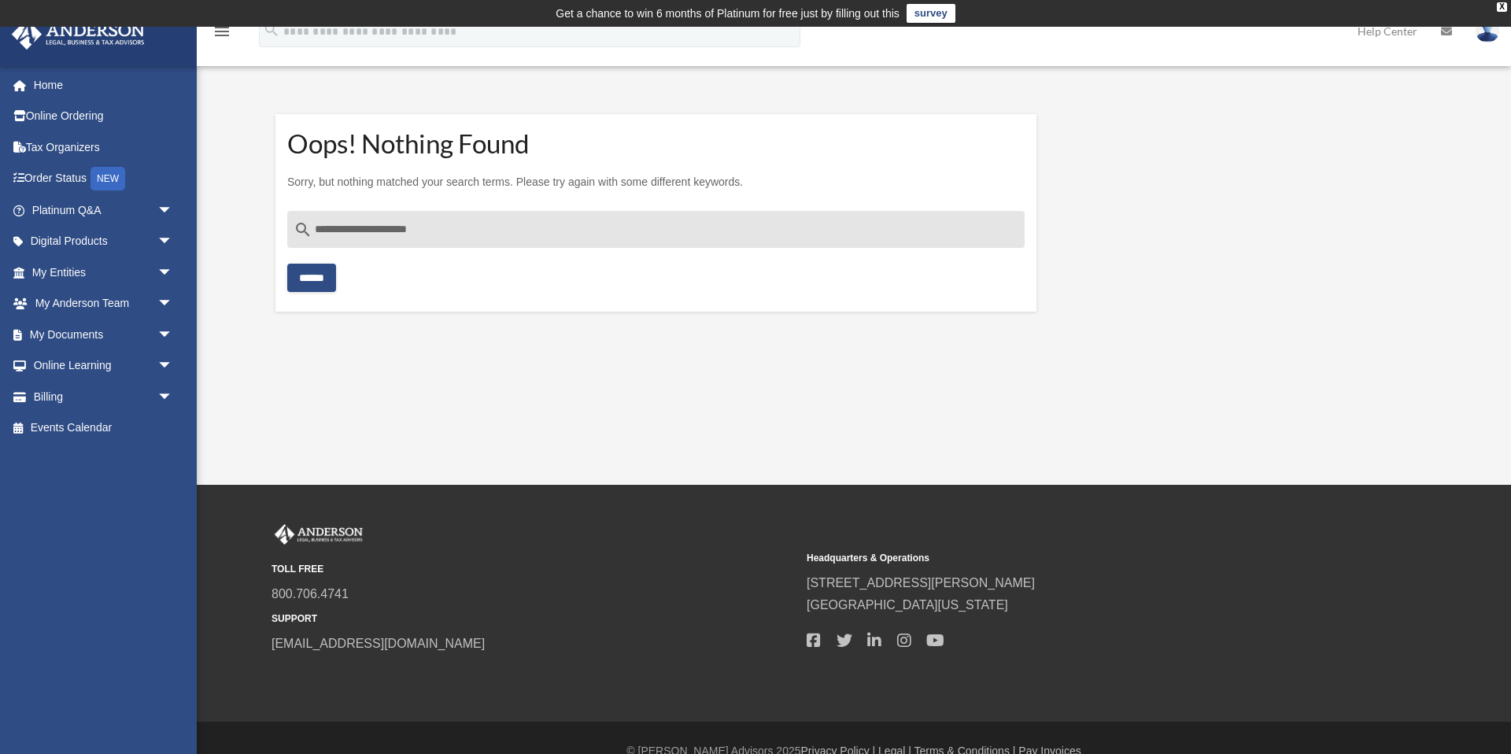
click at [395, 280] on div "**********" at bounding box center [655, 252] width 737 height 82
click at [331, 36] on input "Search for:" at bounding box center [529, 31] width 541 height 31
type input "**********"
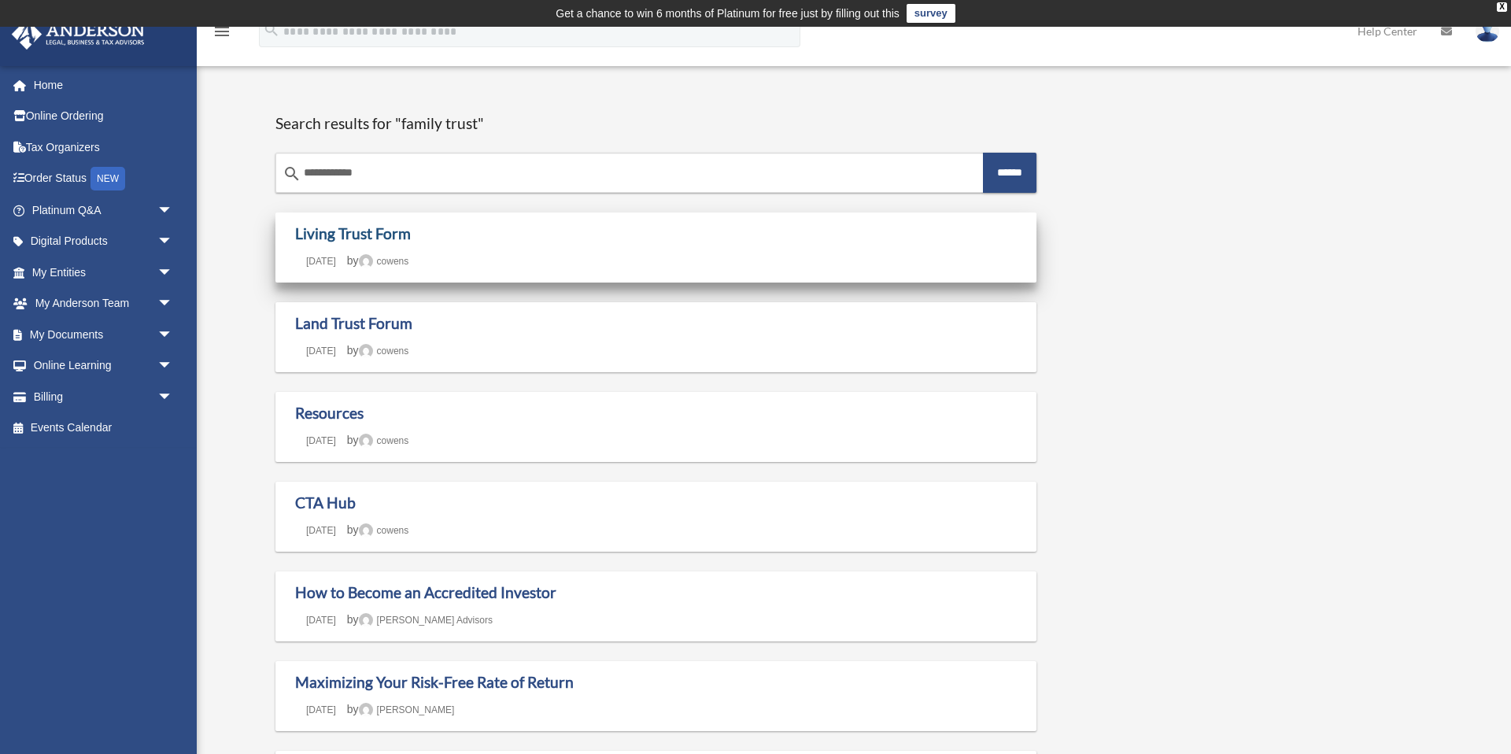
click at [356, 235] on link "Living Trust Form" at bounding box center [353, 233] width 116 height 18
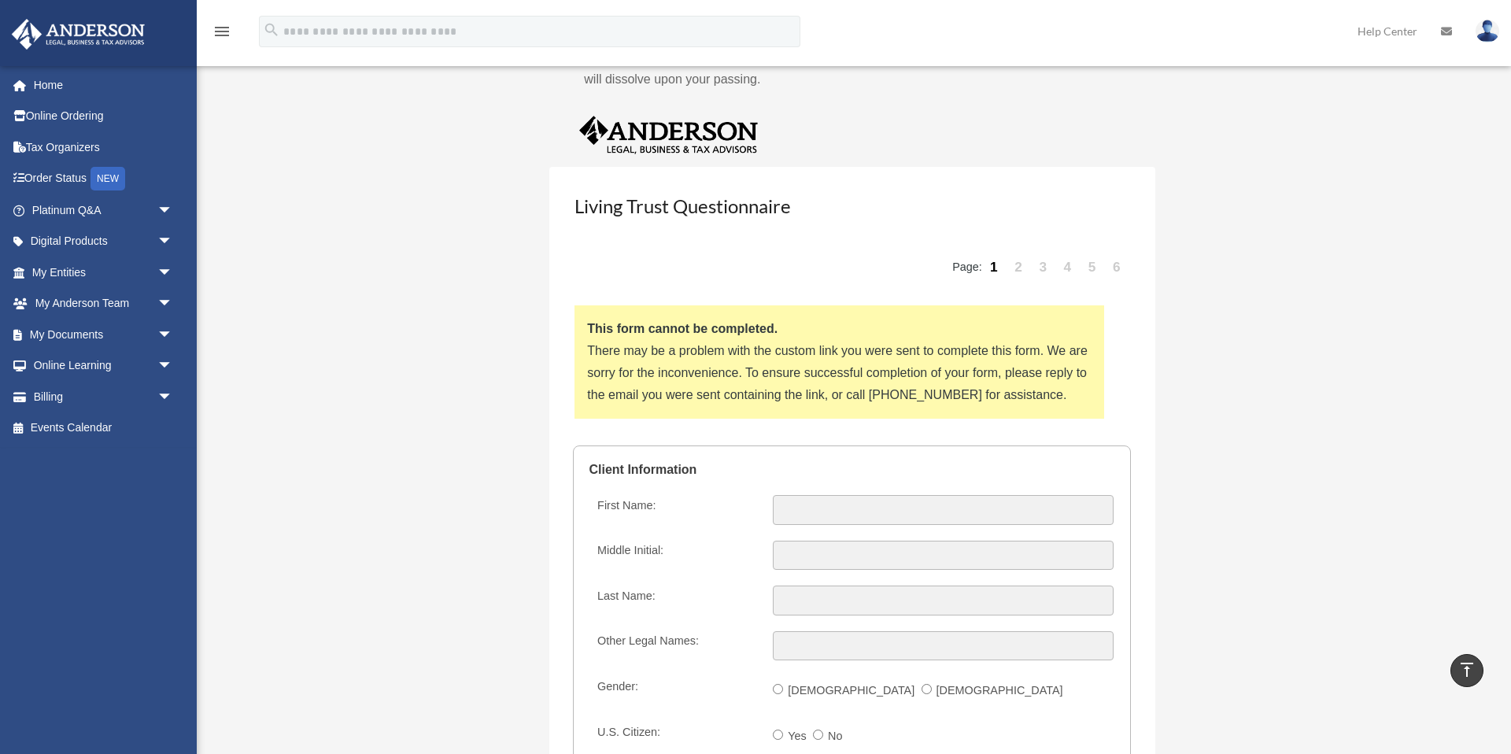
scroll to position [1479, 0]
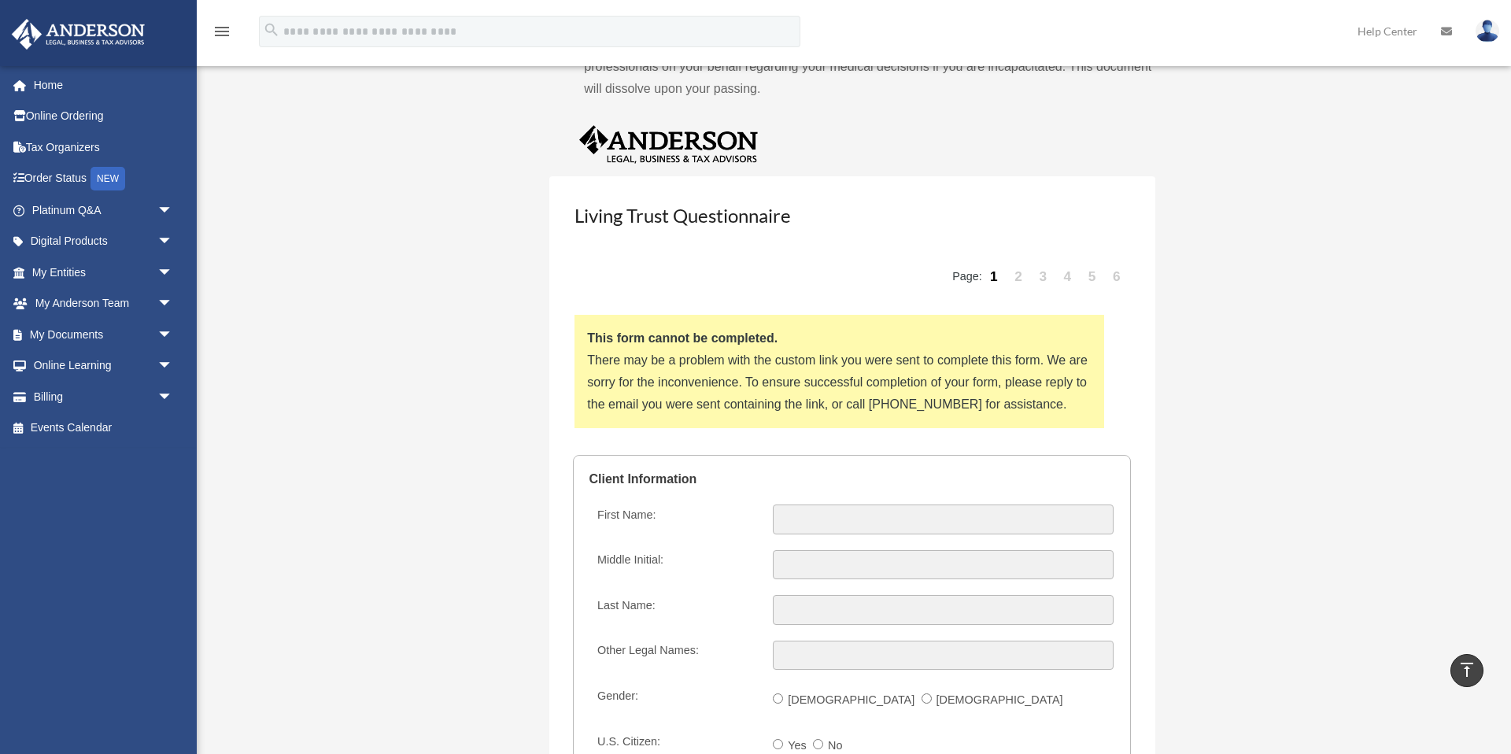
click at [1091, 275] on link "5" at bounding box center [1092, 276] width 22 height 47
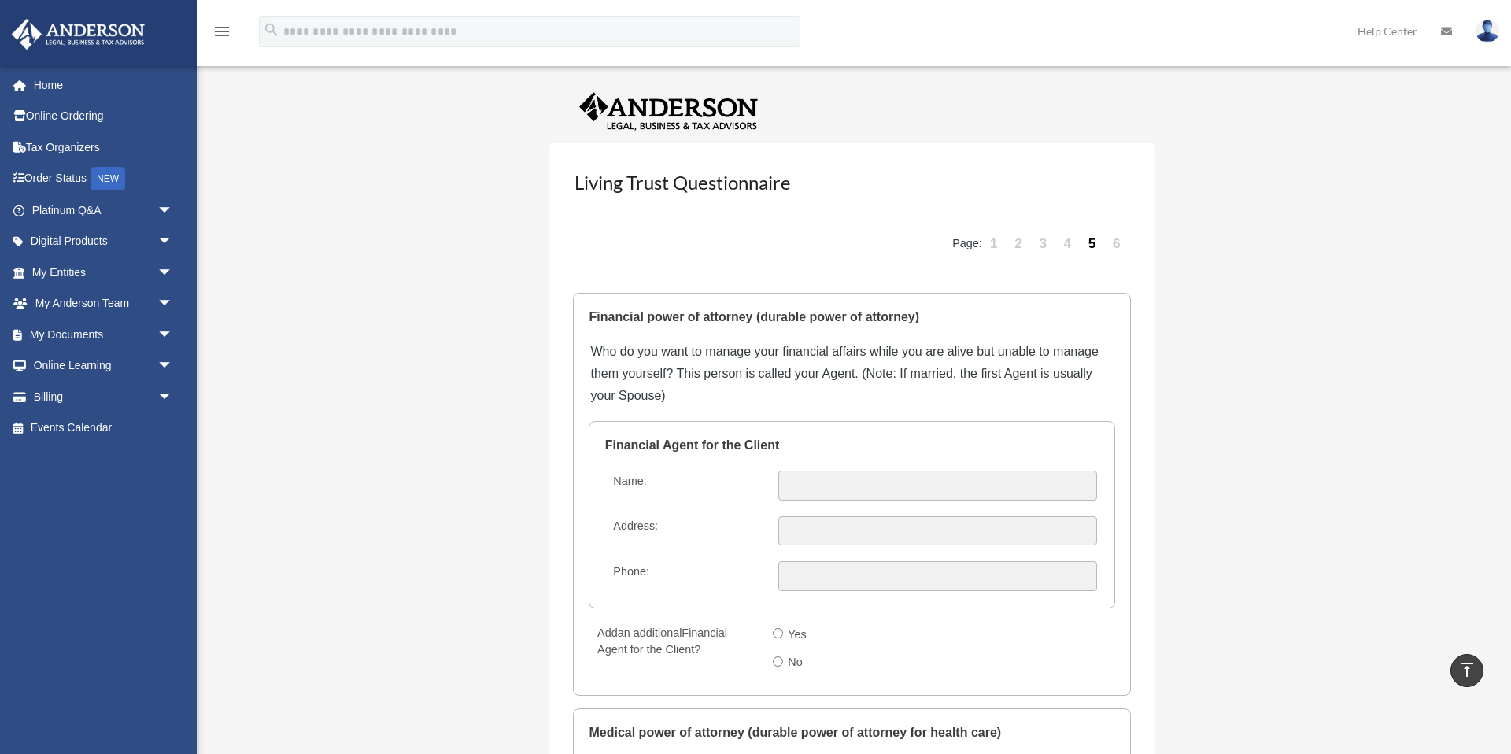
scroll to position [1504, 0]
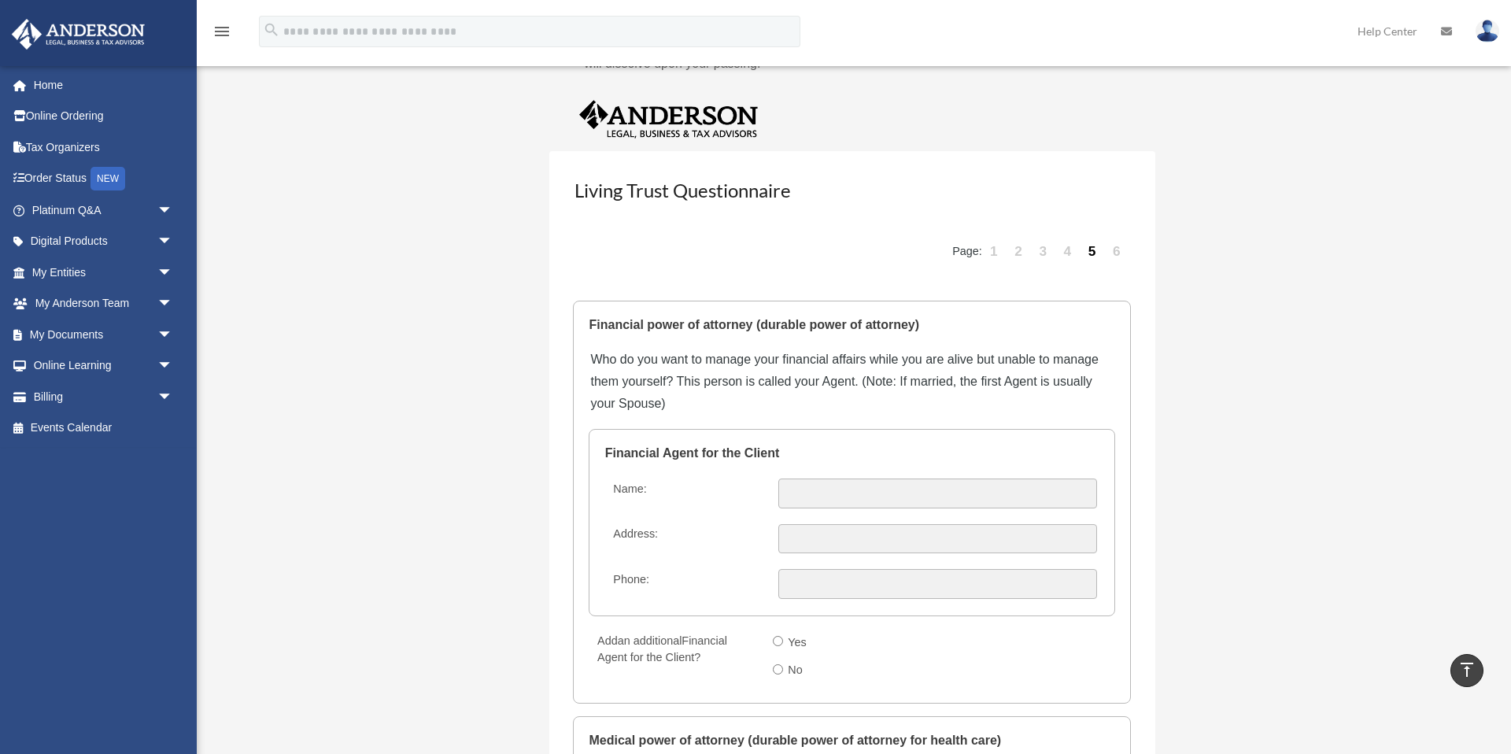
click at [1118, 253] on link "6" at bounding box center [1117, 250] width 22 height 47
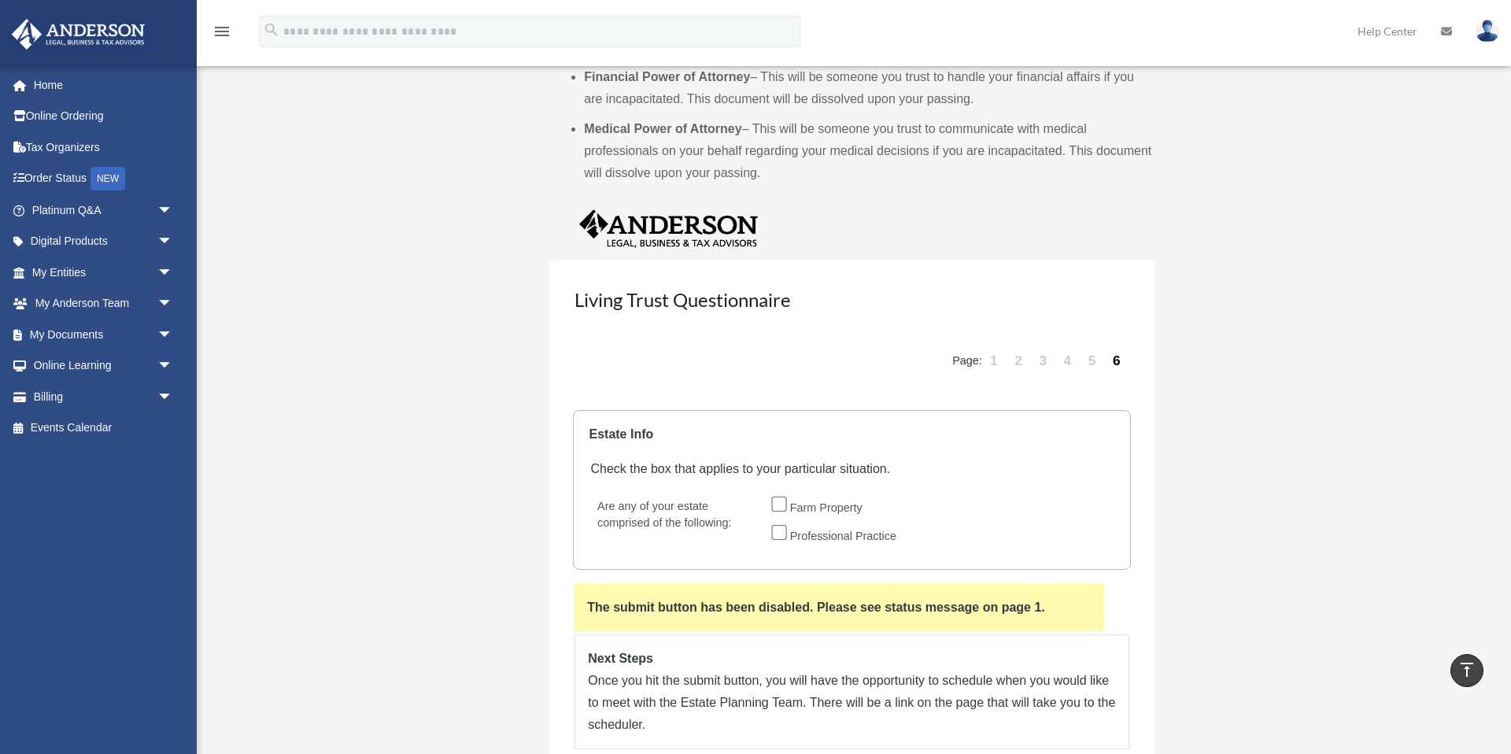
scroll to position [1392, 0]
click at [1069, 364] on link "4" at bounding box center [1068, 362] width 22 height 47
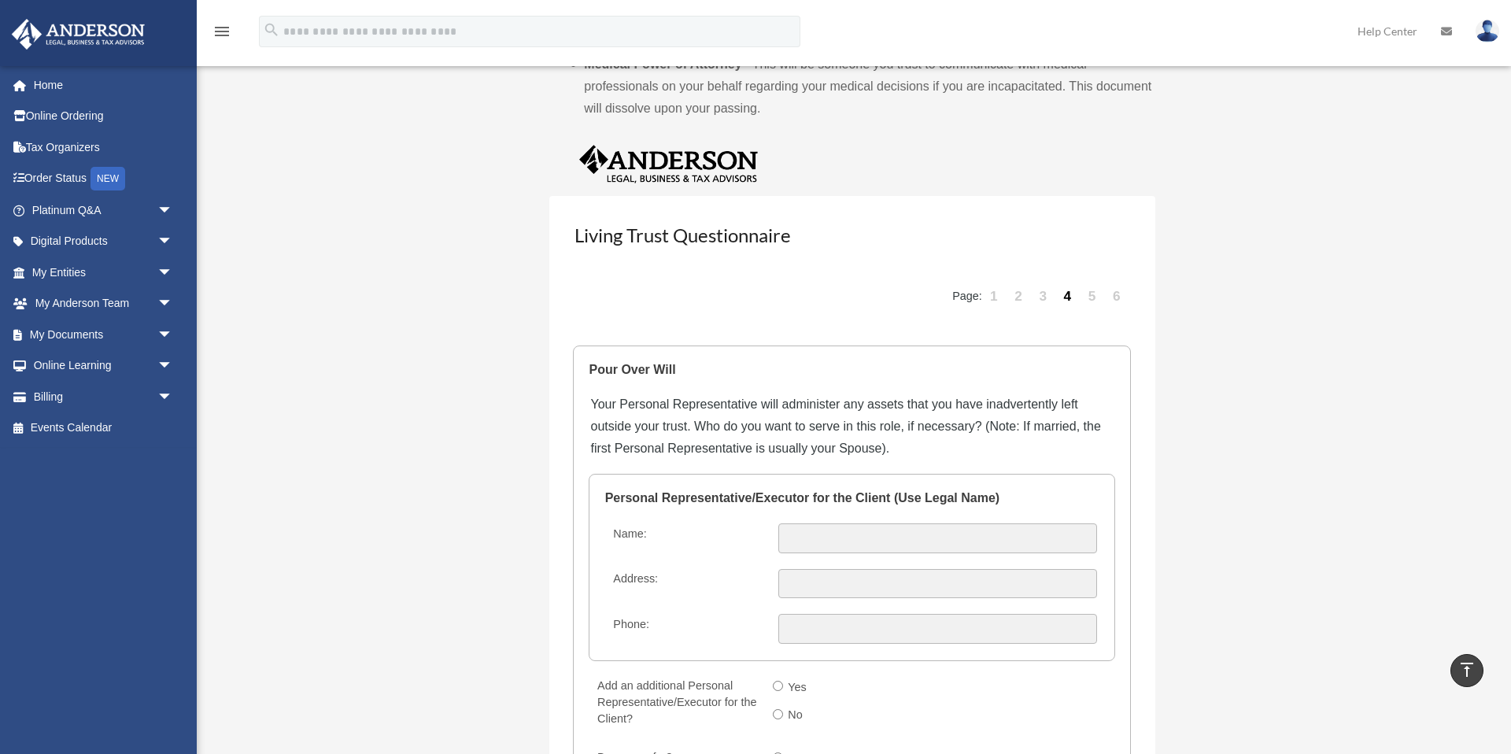
scroll to position [1455, 0]
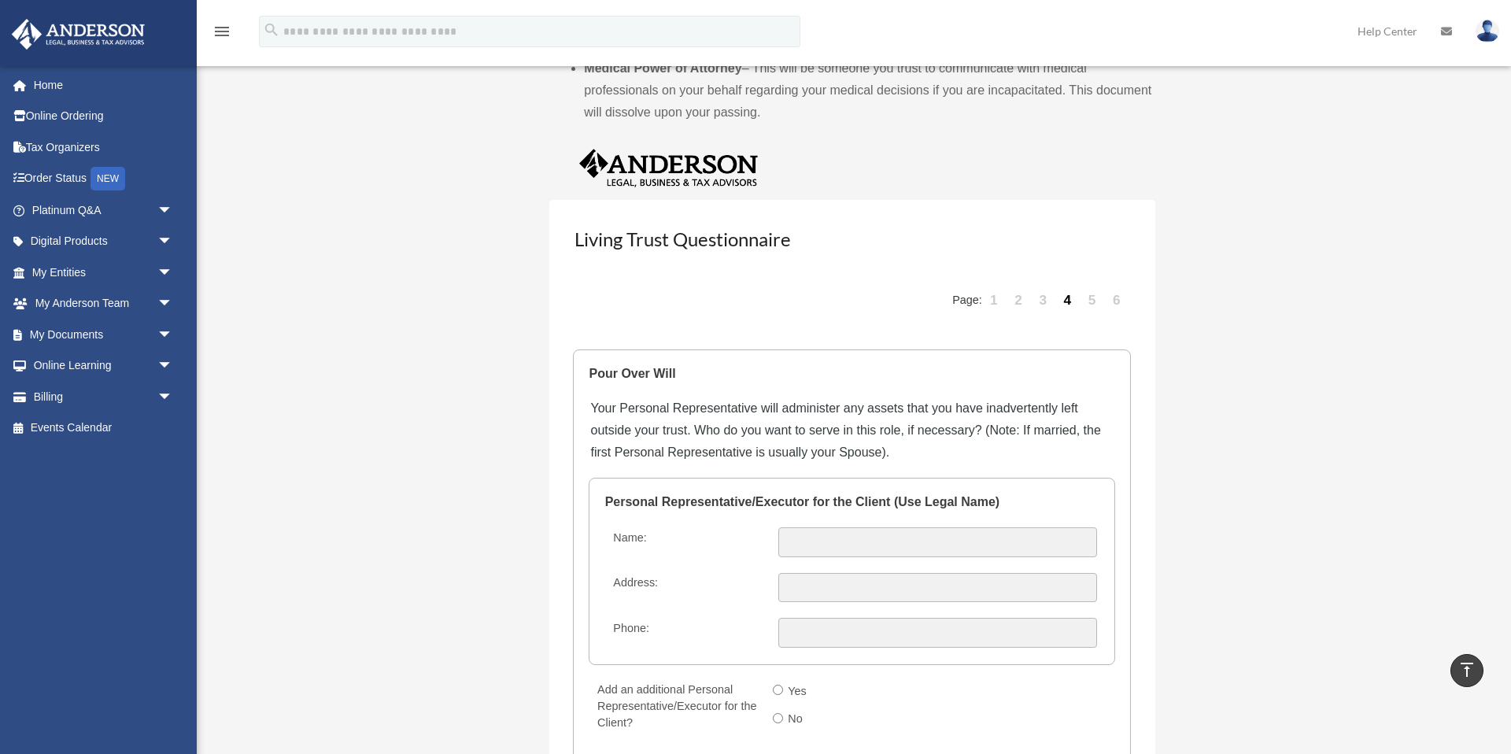
click at [1044, 301] on link "3" at bounding box center [1044, 299] width 22 height 47
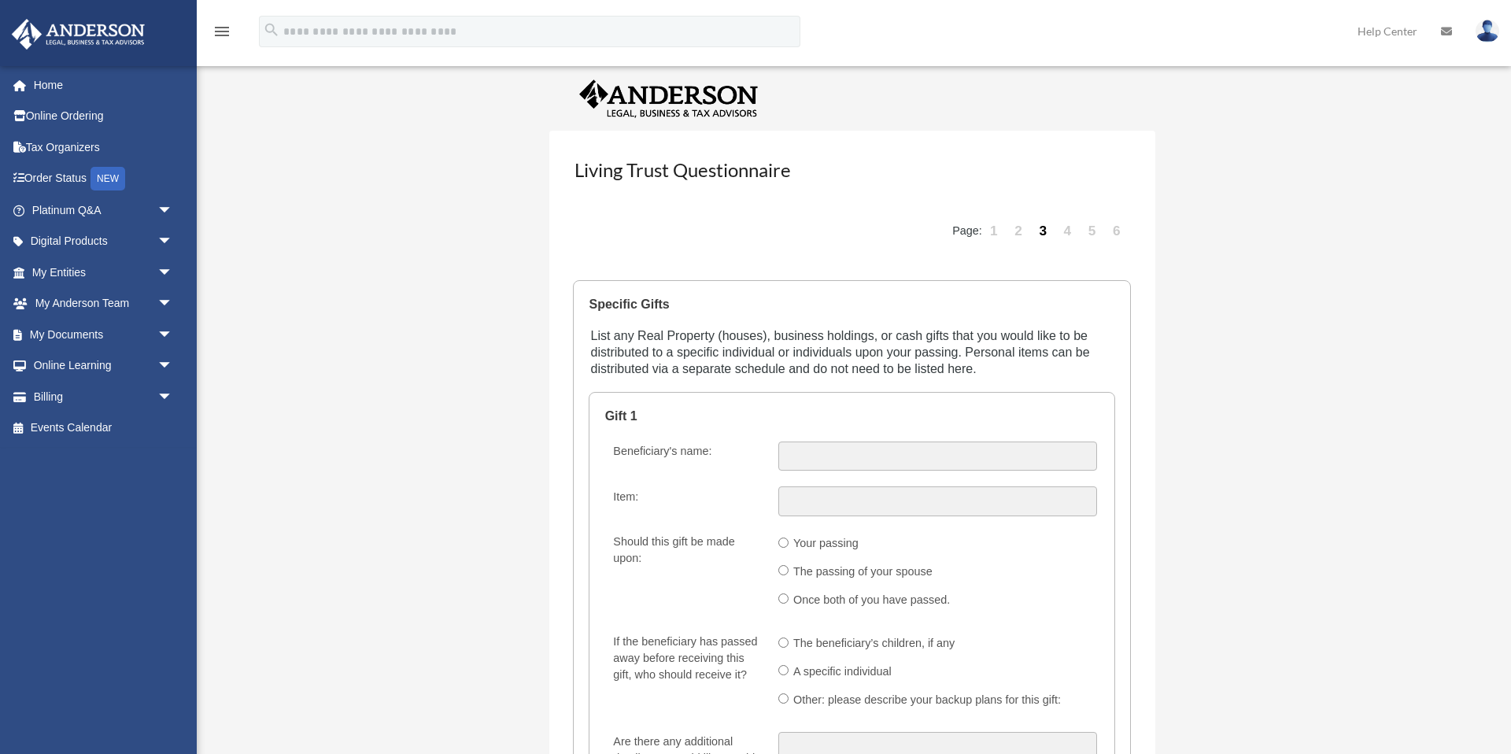
scroll to position [1528, 0]
click at [995, 230] on link "1" at bounding box center [994, 227] width 22 height 47
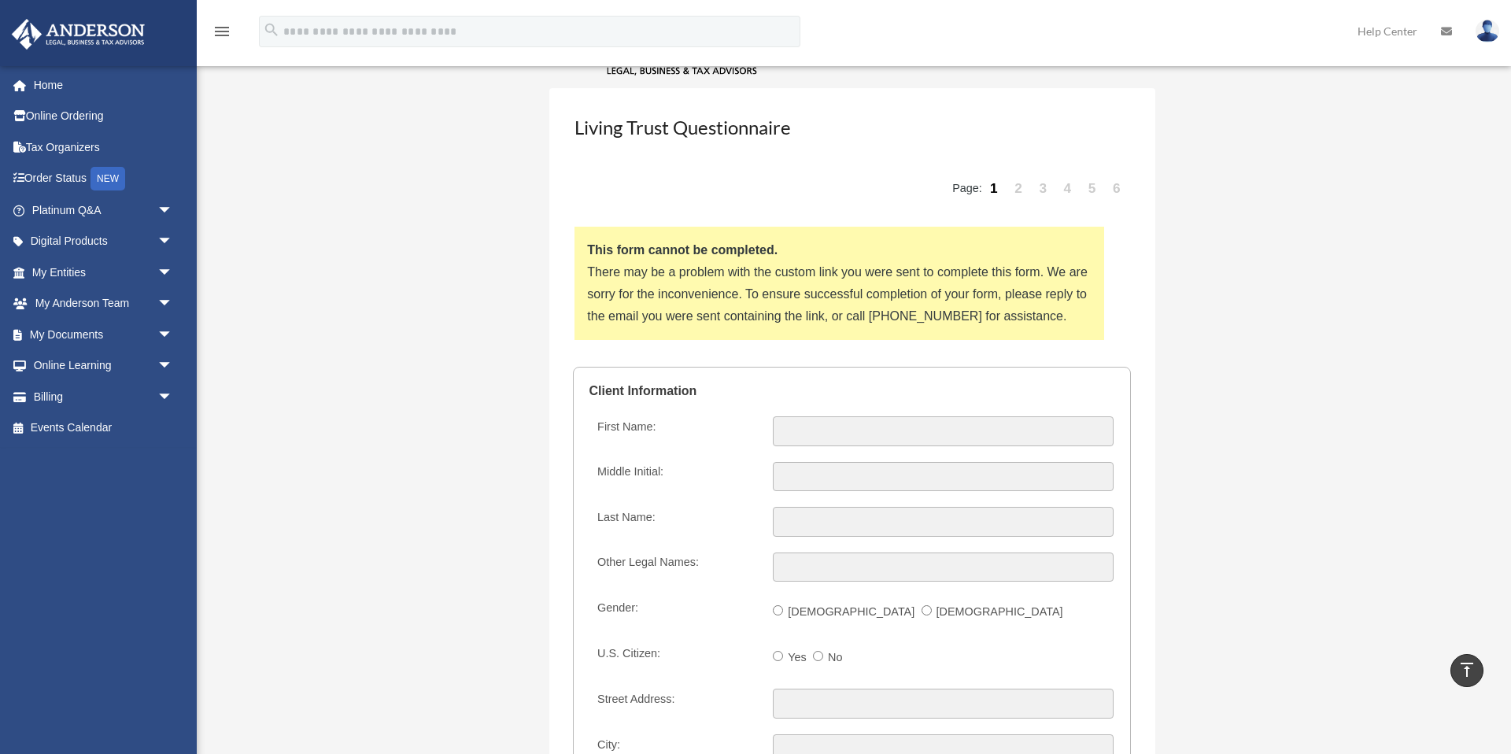
scroll to position [1624, 0]
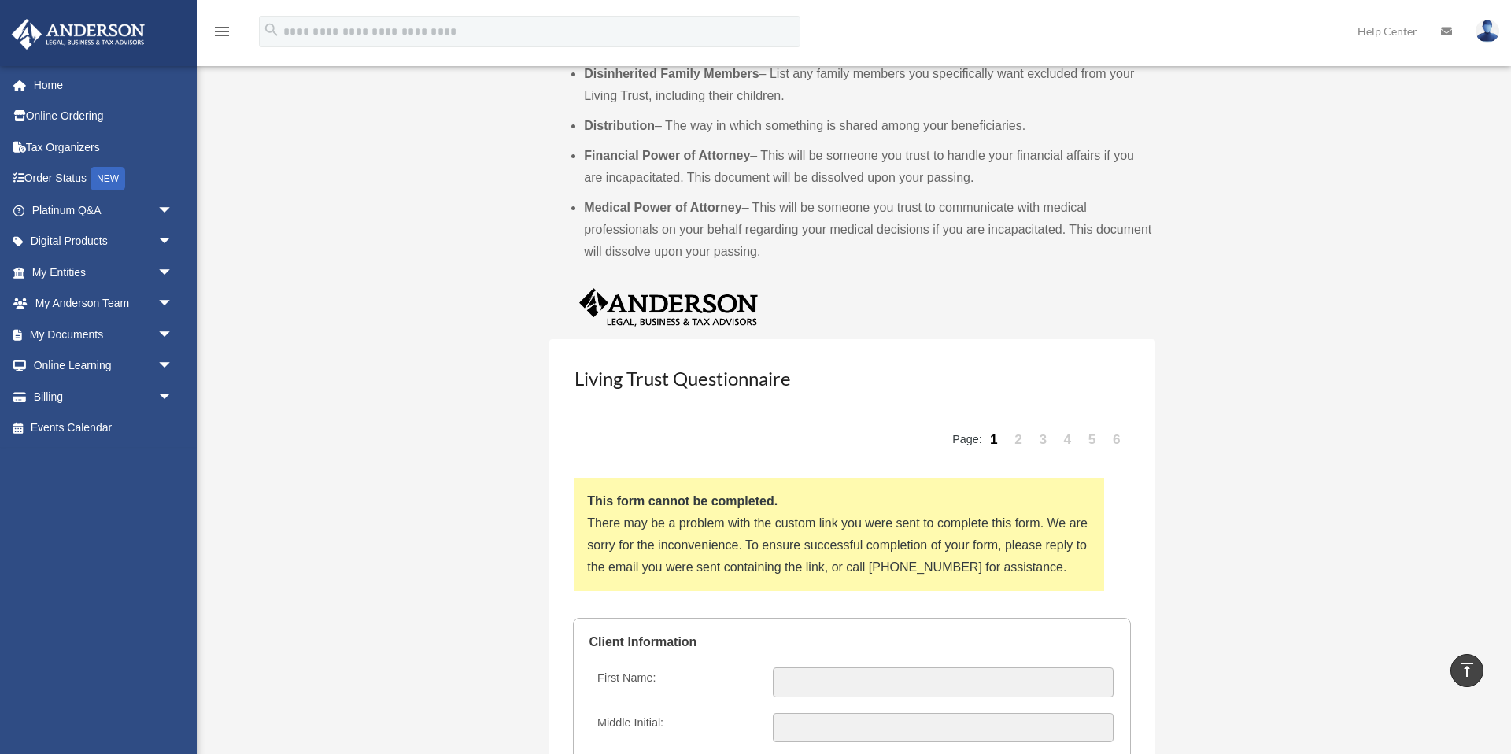
scroll to position [1314, 0]
